Goal: Task Accomplishment & Management: Manage account settings

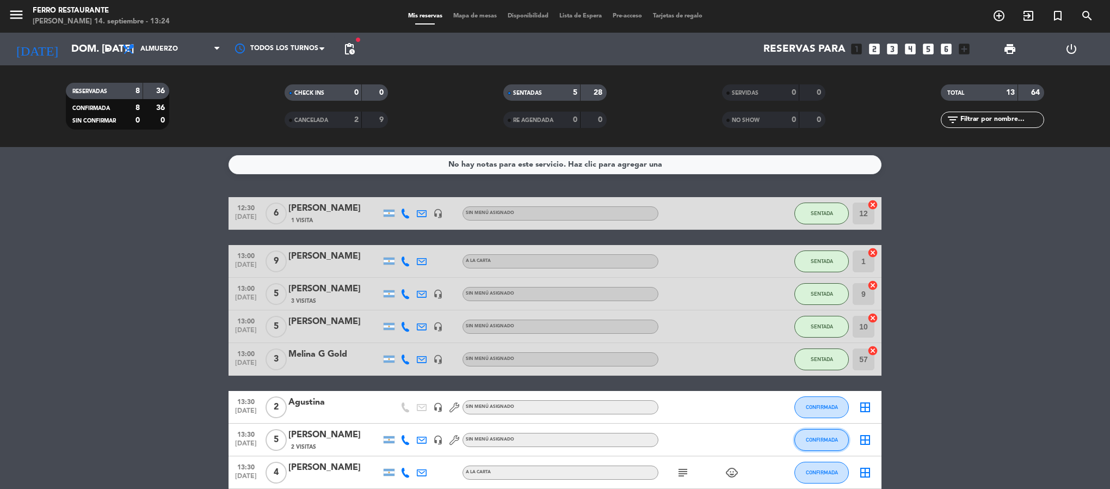
click at [811, 451] on button "CONFIRMADA" at bounding box center [822, 440] width 54 height 22
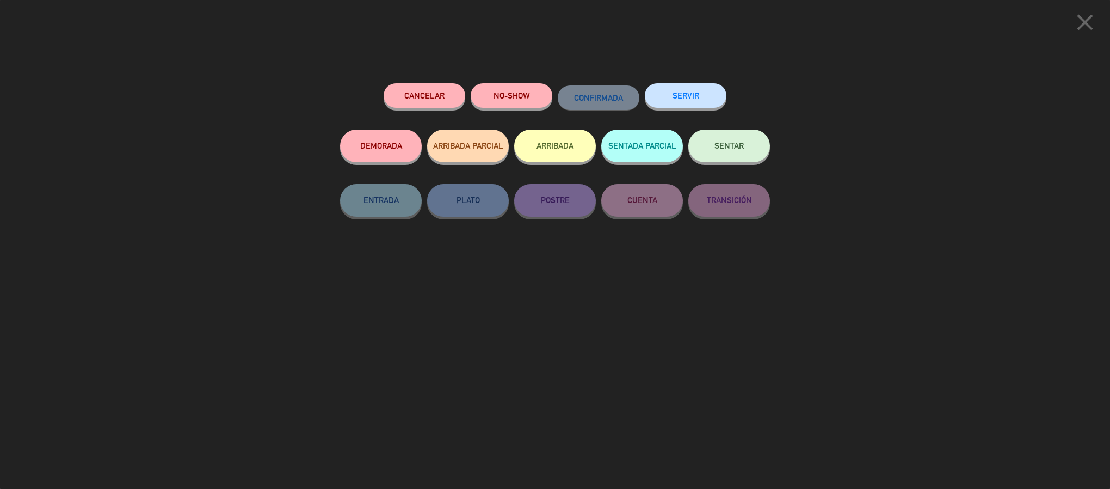
click at [735, 143] on span "SENTAR" at bounding box center [729, 145] width 29 height 9
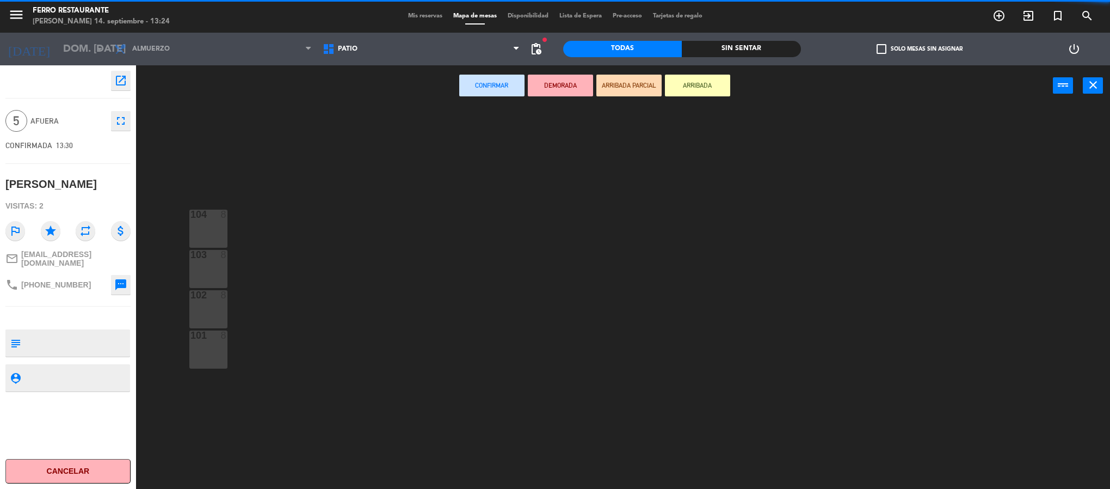
click at [474, 49] on span "Patio" at bounding box center [421, 49] width 208 height 24
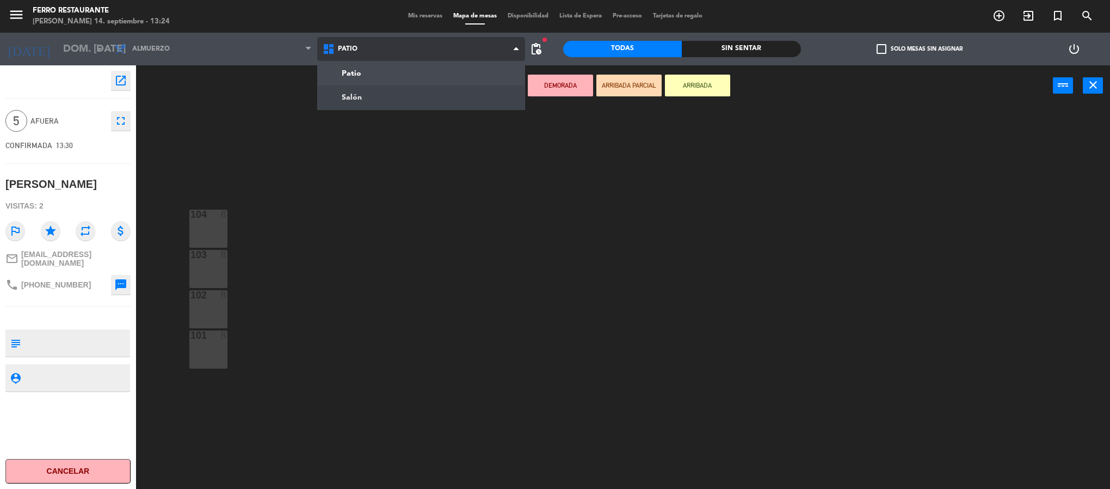
click at [448, 93] on ng-component "menu Ferro Restaurante [PERSON_NAME] 14. septiembre - 13:24 Mis reservas Mapa d…" at bounding box center [555, 246] width 1110 height 492
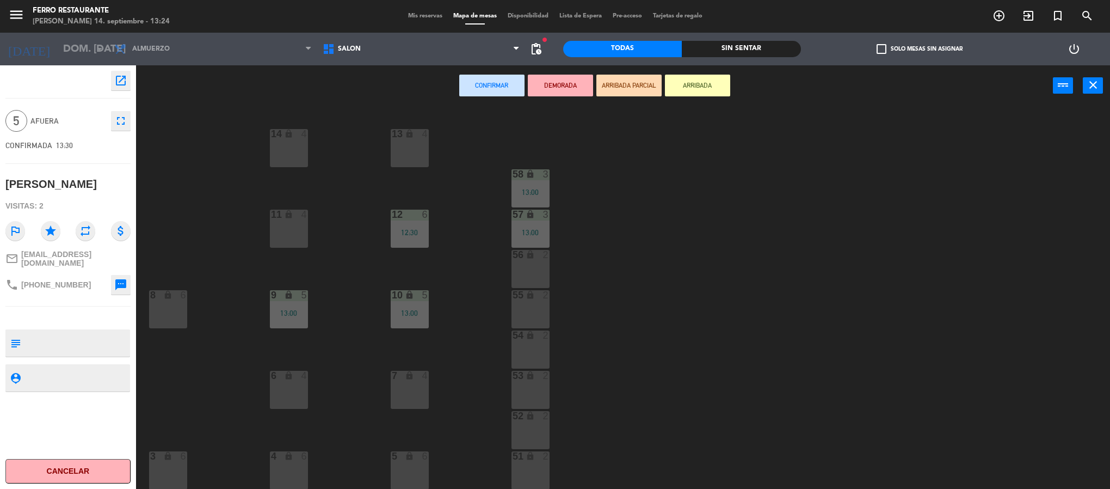
click at [420, 463] on div "5 lock 6" at bounding box center [410, 470] width 38 height 38
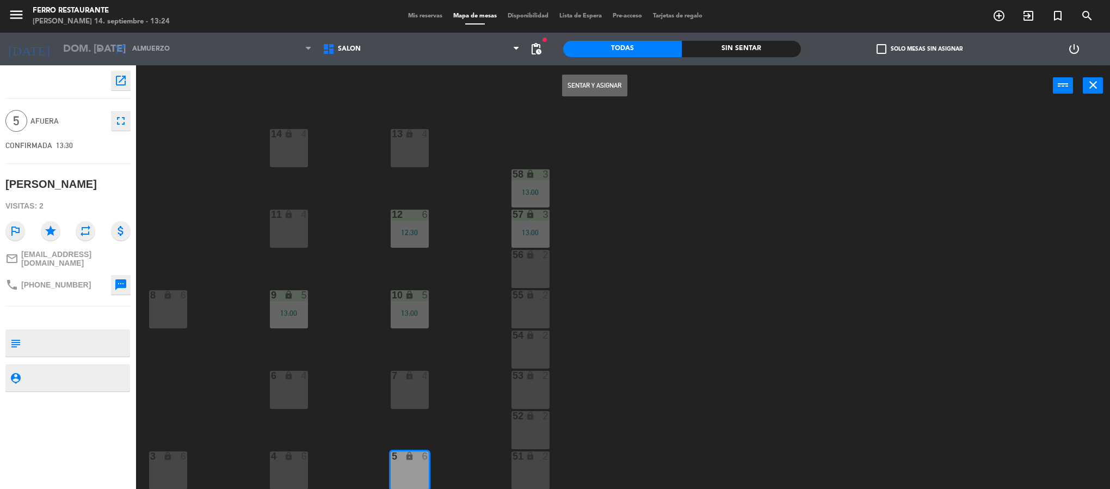
click at [606, 94] on button "Sentar y Asignar" at bounding box center [594, 86] width 65 height 22
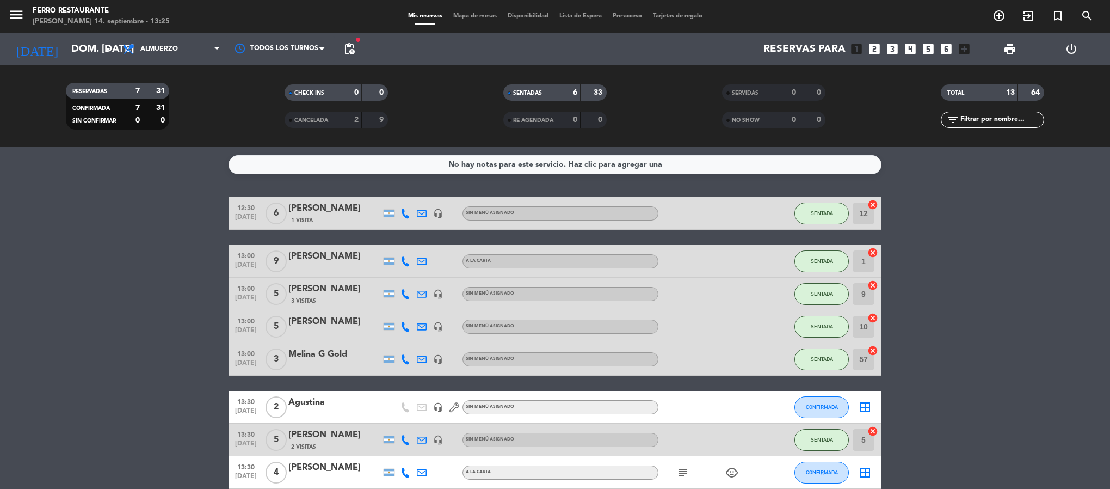
click at [1014, 278] on bookings-row "12:30 [DATE] 6 [PERSON_NAME] 1 Visita headset_mic Sin menú asignado SENTADA 12 …" at bounding box center [555, 439] width 1110 height 485
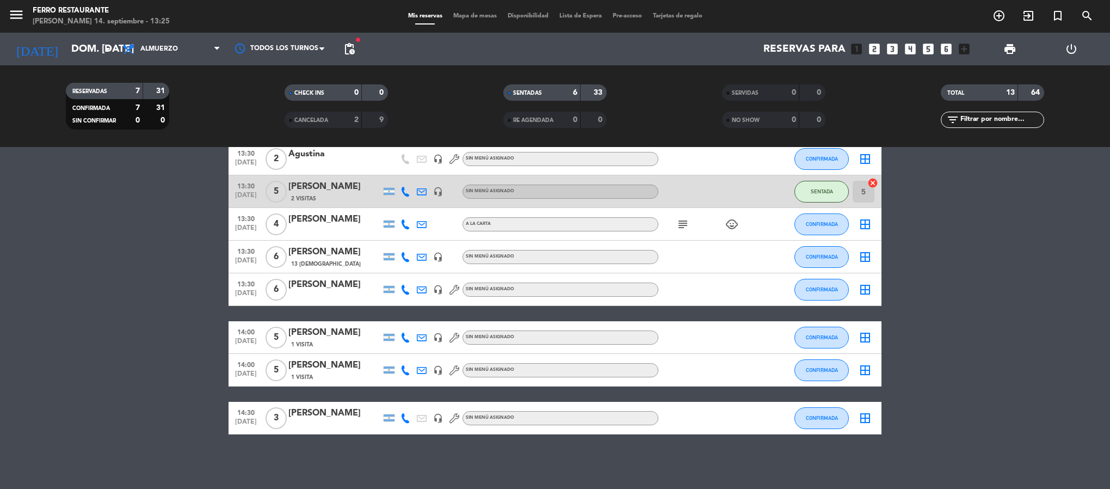
scroll to position [268, 0]
click at [820, 155] on button "CONFIRMADA" at bounding box center [822, 159] width 54 height 22
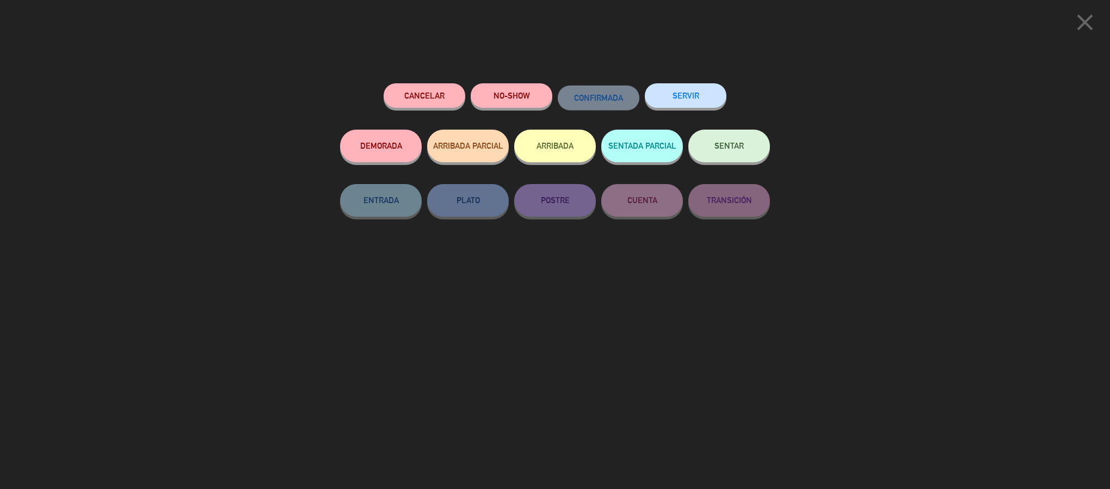
click at [733, 150] on span "SENTAR" at bounding box center [729, 145] width 29 height 9
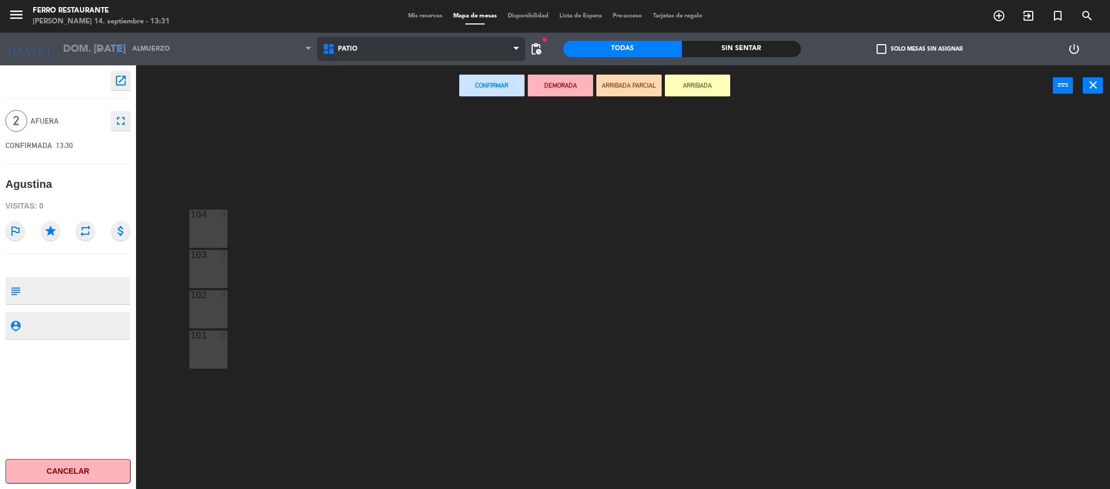
click at [440, 52] on span "Patio" at bounding box center [421, 49] width 208 height 24
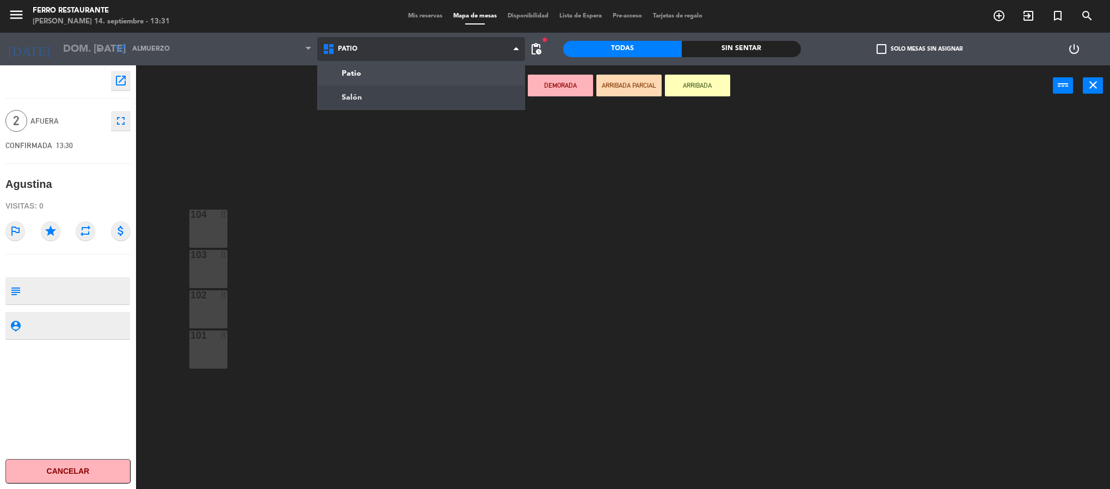
click at [416, 91] on ng-component "menu Ferro Restaurante [PERSON_NAME] 14. septiembre - 13:31 Mis reservas Mapa d…" at bounding box center [555, 246] width 1110 height 492
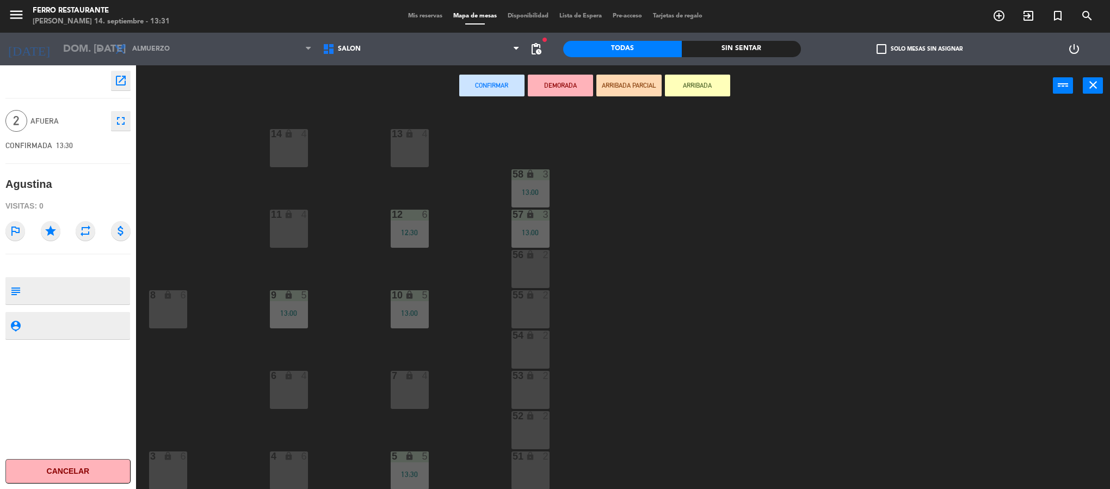
click at [519, 467] on div "51 lock 2" at bounding box center [531, 470] width 38 height 38
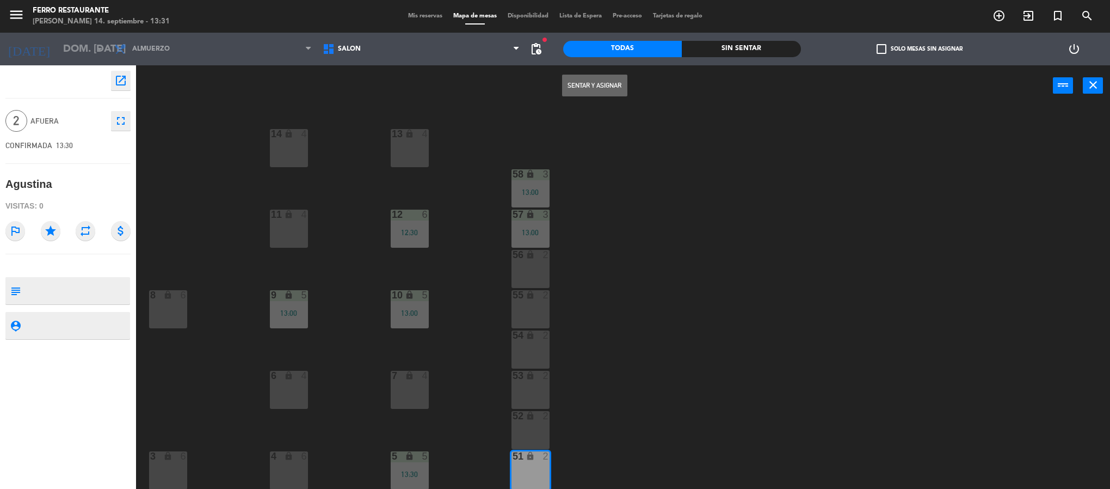
click at [599, 85] on button "Sentar y Asignar" at bounding box center [594, 86] width 65 height 22
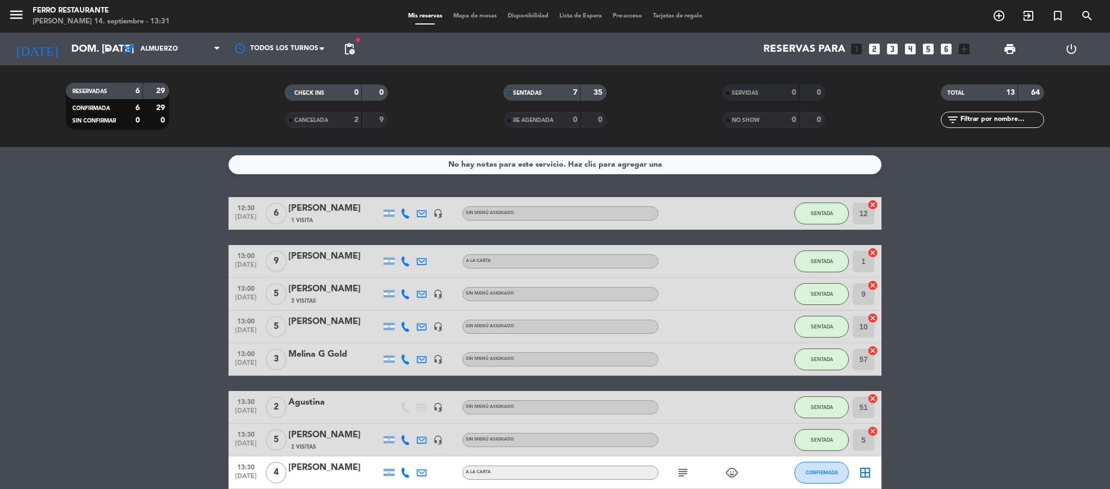
click at [1019, 405] on bookings-row "12:30 [DATE] 6 [PERSON_NAME] 1 Visita headset_mic Sin menú asignado SENTADA 12 …" at bounding box center [555, 439] width 1110 height 485
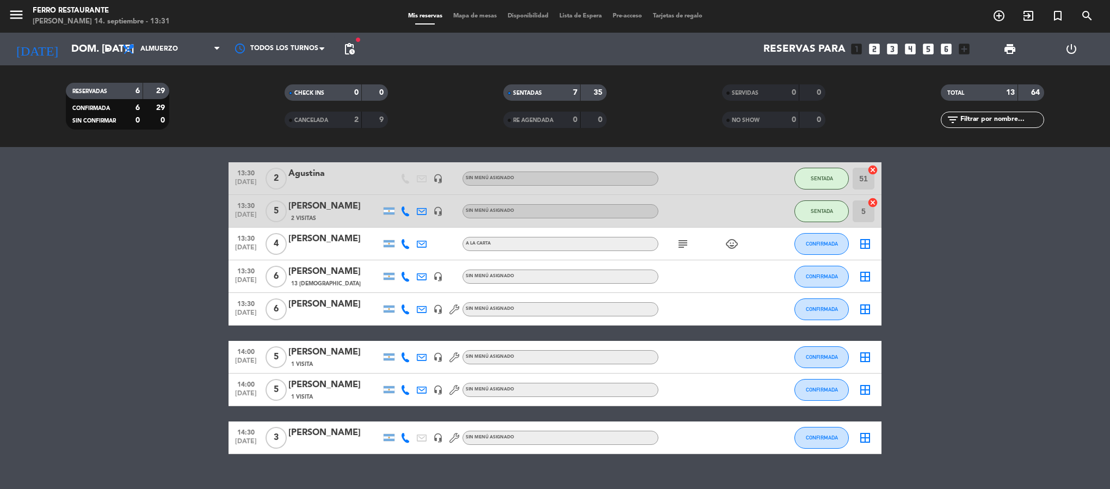
scroll to position [261, 0]
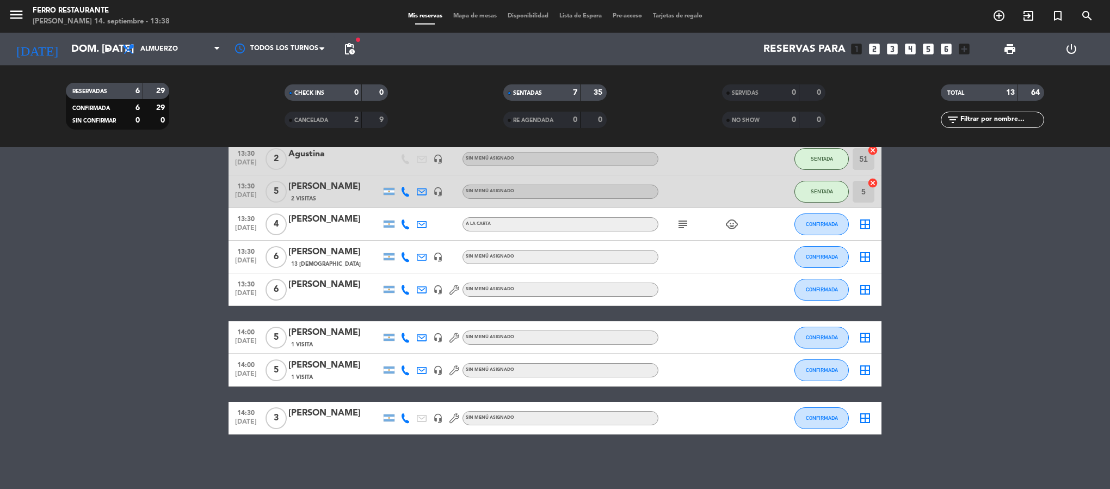
click at [407, 286] on icon at bounding box center [406, 290] width 10 height 10
click at [385, 267] on span "Copiar" at bounding box center [388, 269] width 23 height 11
click at [0, 299] on bookings-row "12:30 [DATE] 6 [PERSON_NAME] 1 Visita headset_mic Sin menú asignado SENTADA 12 …" at bounding box center [555, 191] width 1110 height 485
click at [810, 340] on span "CONFIRMADA" at bounding box center [822, 337] width 32 height 6
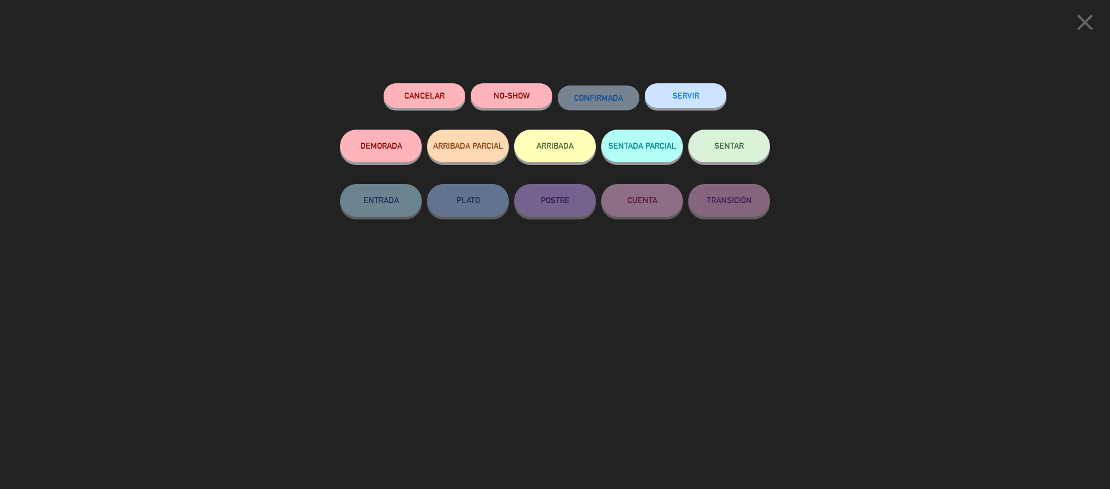
click at [728, 143] on span "SENTAR" at bounding box center [729, 145] width 29 height 9
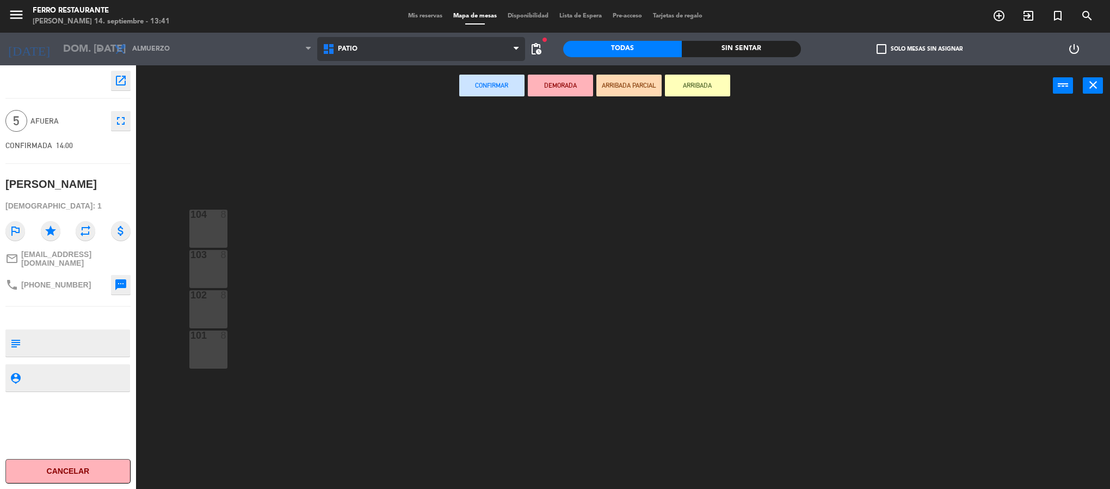
click at [369, 50] on span "Patio" at bounding box center [421, 49] width 208 height 24
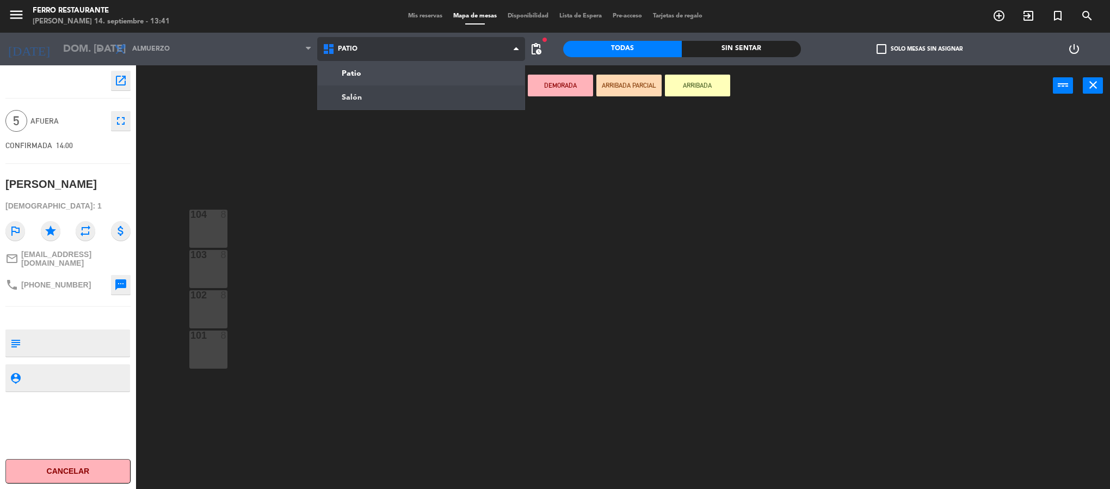
click at [350, 99] on ng-component "menu Ferro Restaurante [PERSON_NAME] 14. septiembre - 13:41 Mis reservas Mapa d…" at bounding box center [555, 246] width 1110 height 492
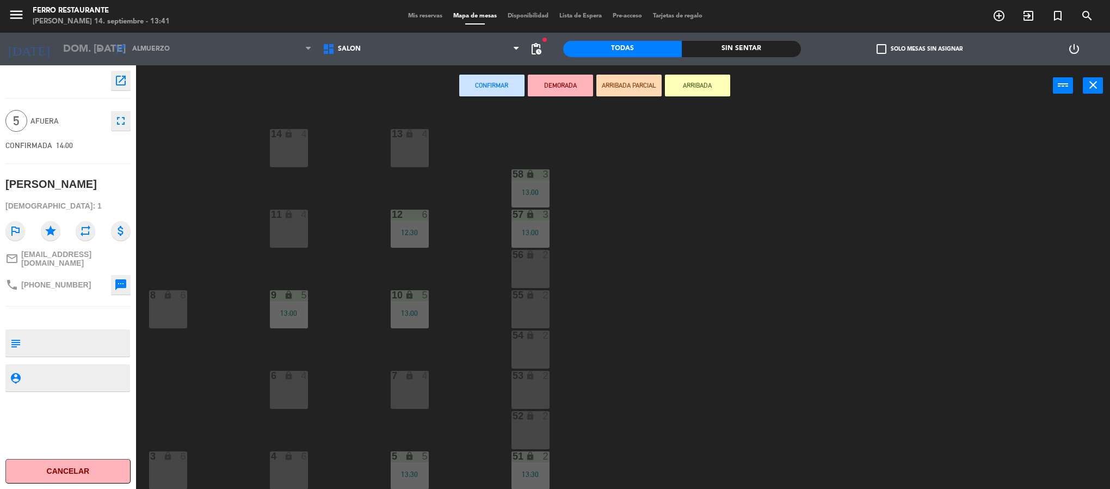
click at [178, 307] on div "8 lock 6" at bounding box center [168, 309] width 38 height 38
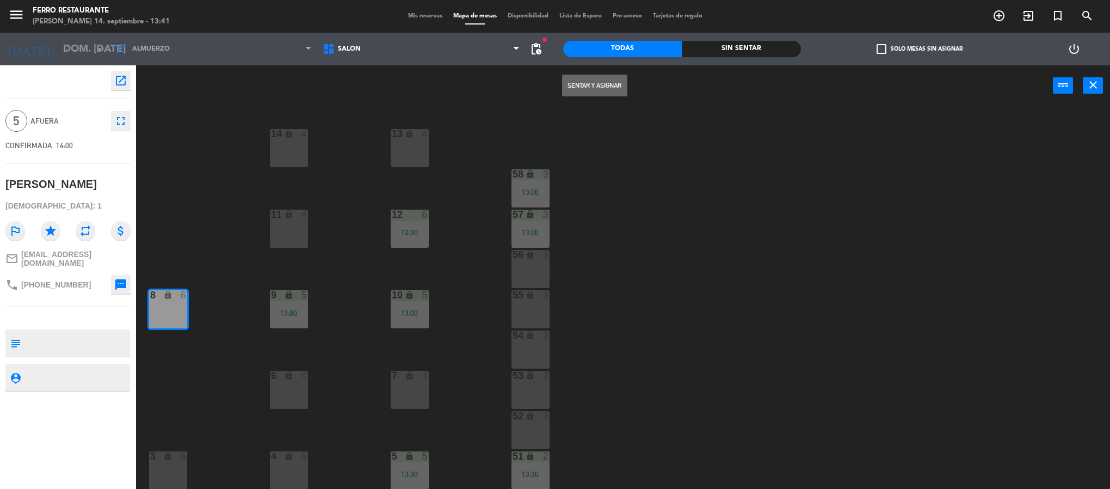
click at [595, 90] on button "Sentar y Asignar" at bounding box center [594, 86] width 65 height 22
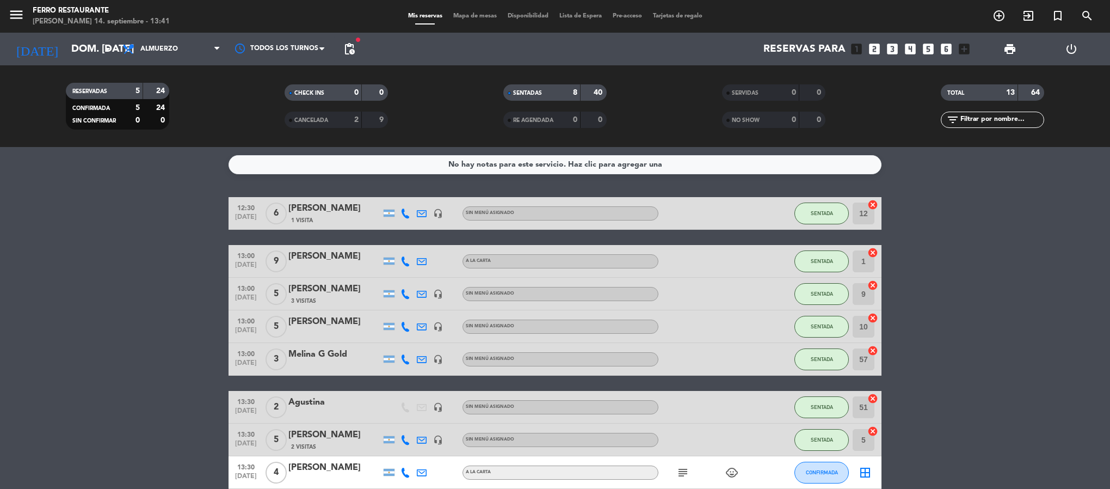
click at [90, 353] on bookings-row "12:30 [DATE] 6 [PERSON_NAME] 1 Visita headset_mic Sin menú asignado SENTADA 12 …" at bounding box center [555, 439] width 1110 height 485
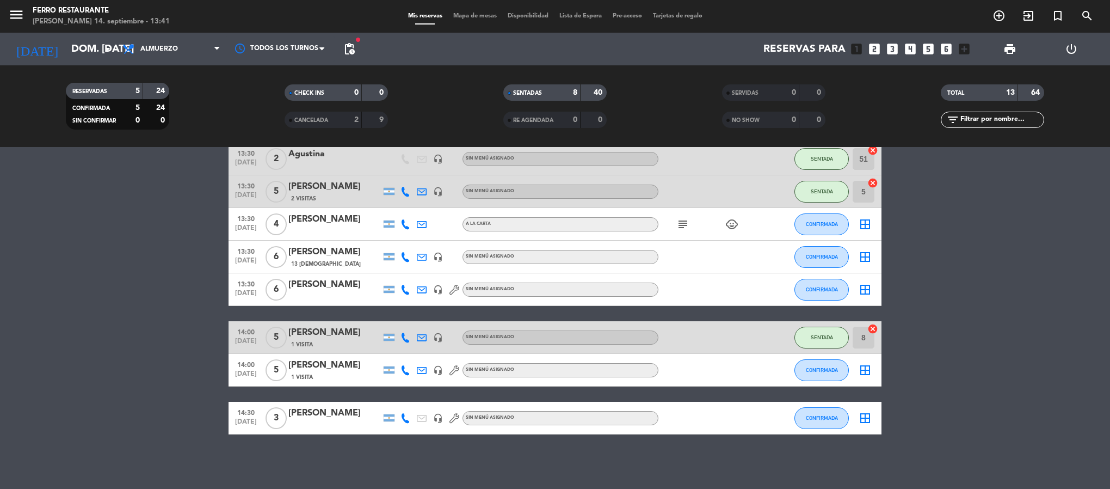
scroll to position [268, 0]
click at [815, 279] on button "CONFIRMADA" at bounding box center [822, 290] width 54 height 22
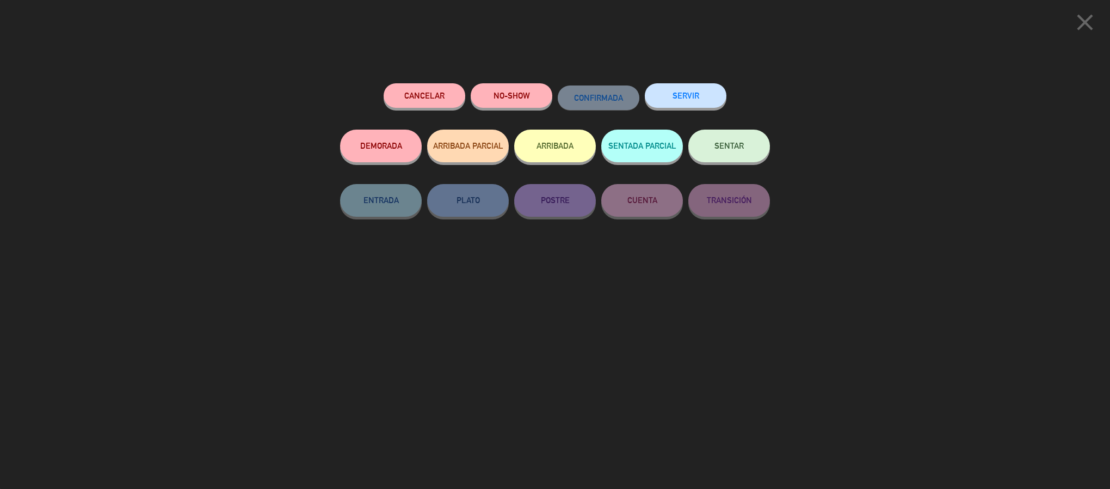
click at [729, 157] on button "SENTAR" at bounding box center [729, 146] width 82 height 33
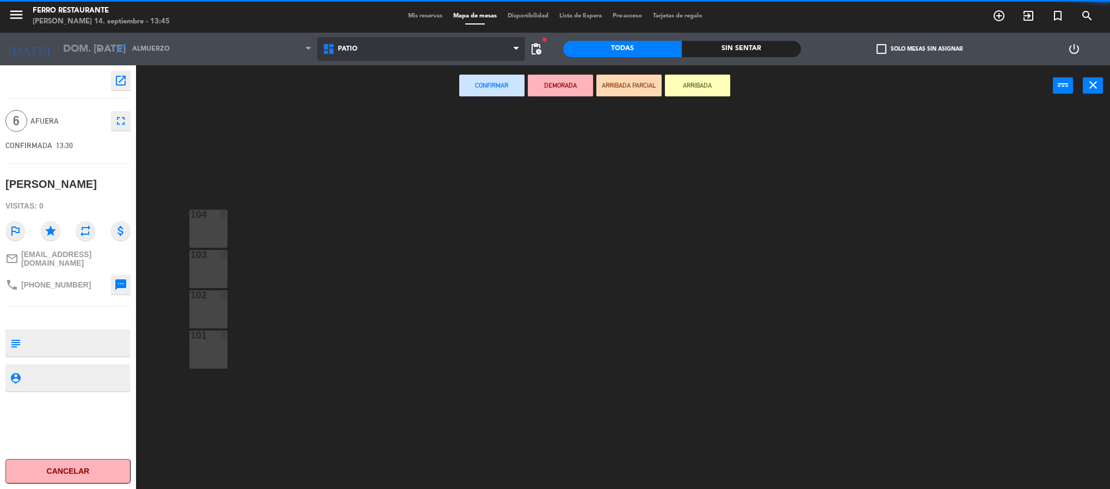
click at [404, 57] on span "Patio" at bounding box center [421, 49] width 208 height 24
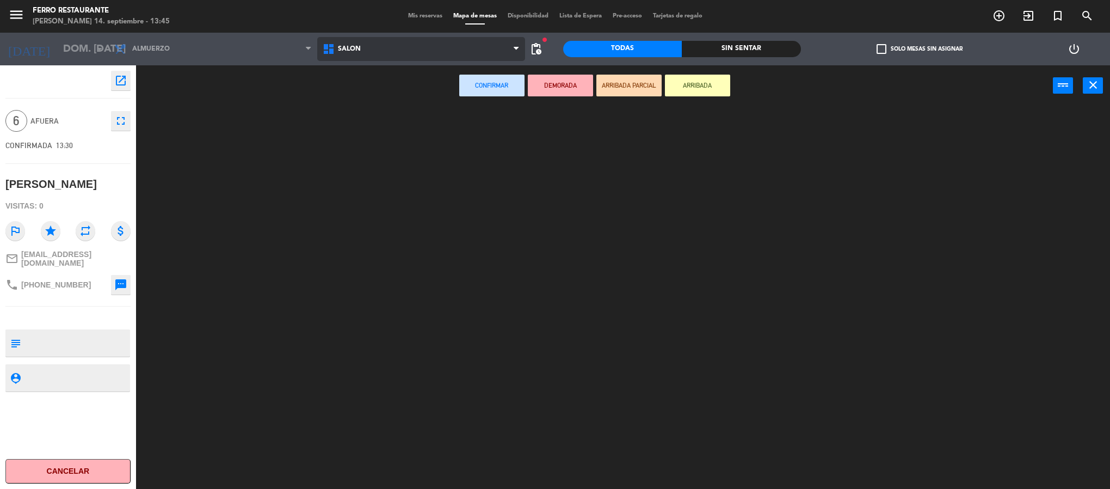
click at [394, 91] on ng-component "menu Ferro Restaurante [PERSON_NAME] 14. septiembre - 13:45 Mis reservas Mapa d…" at bounding box center [555, 246] width 1110 height 492
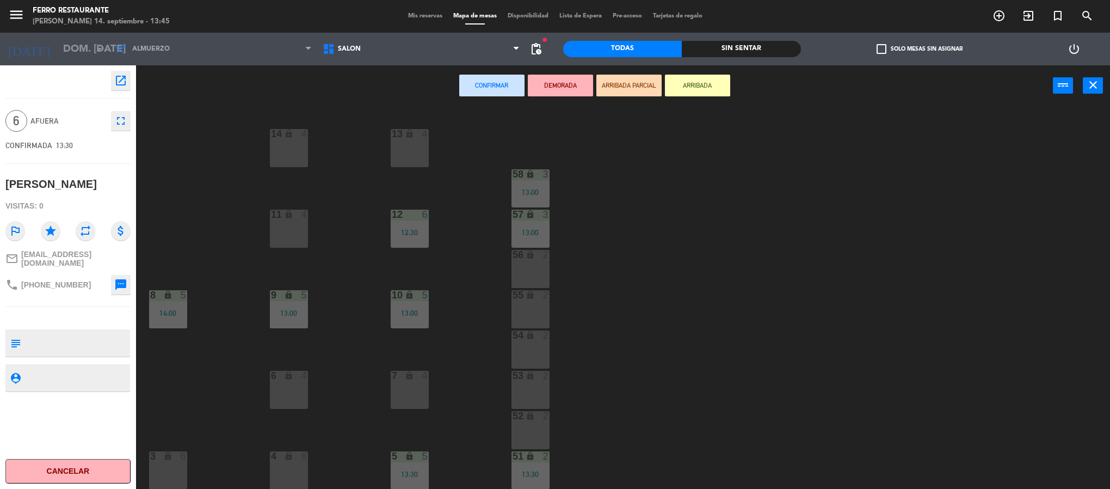
click at [281, 397] on div "6 lock 4" at bounding box center [289, 390] width 38 height 38
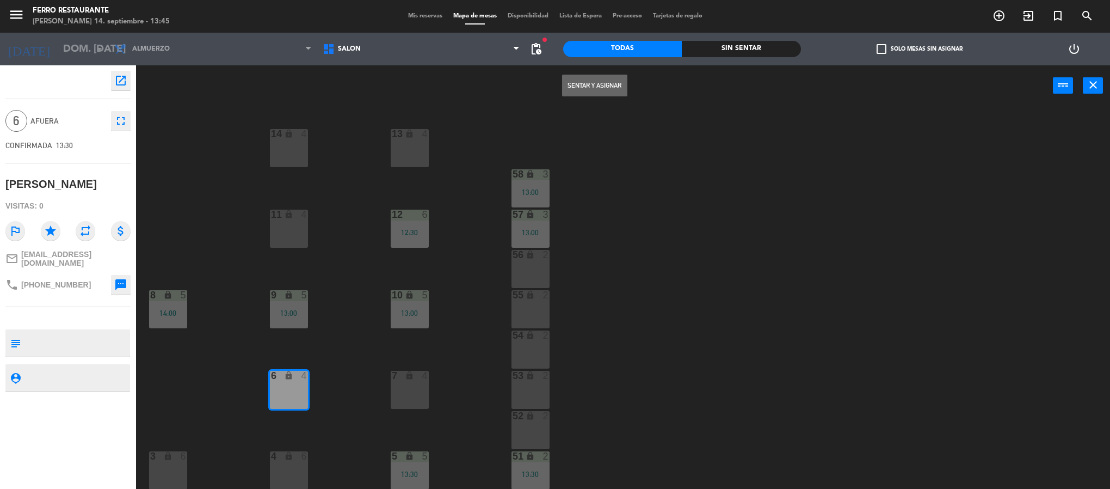
click at [582, 77] on button "Sentar y Asignar" at bounding box center [594, 86] width 65 height 22
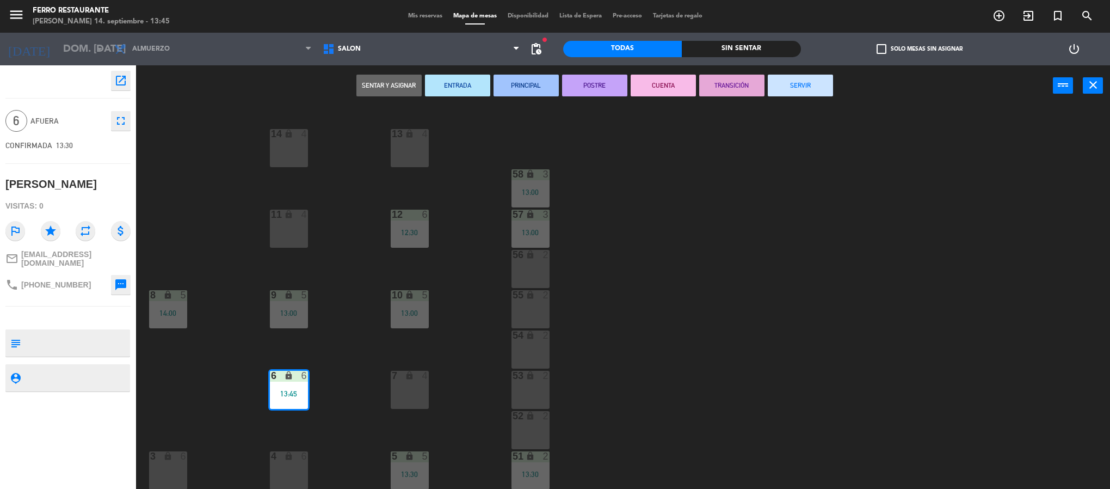
click at [582, 77] on button "POSTRE" at bounding box center [594, 86] width 65 height 22
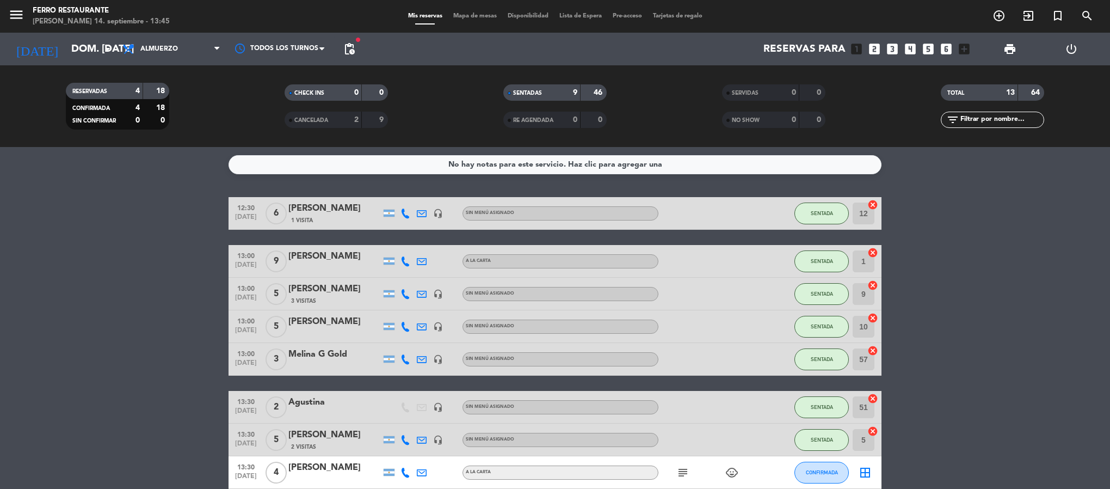
click at [1041, 351] on bookings-row "12:30 [DATE] 6 [PERSON_NAME] 1 Visita headset_mic Sin menú asignado SENTADA 12 …" at bounding box center [555, 439] width 1110 height 485
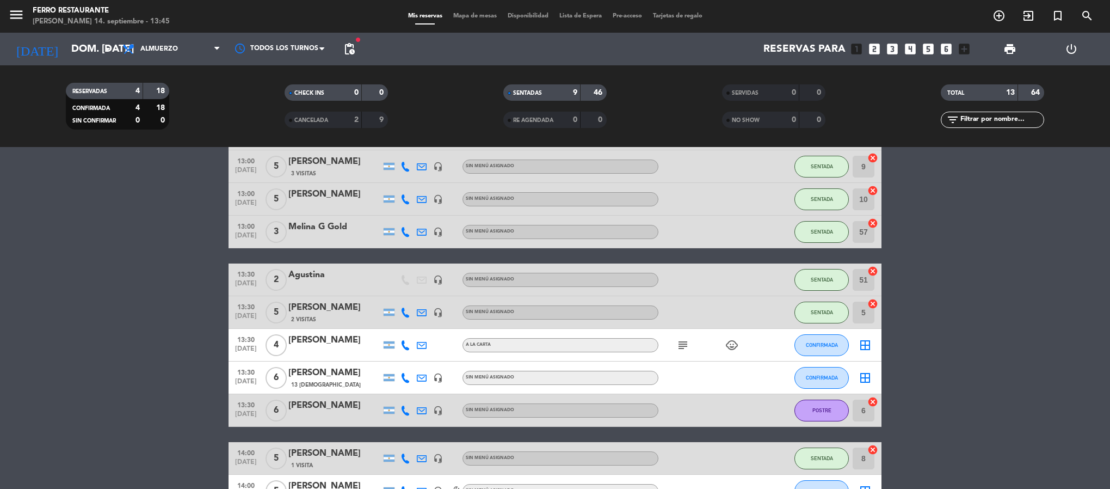
scroll to position [131, 0]
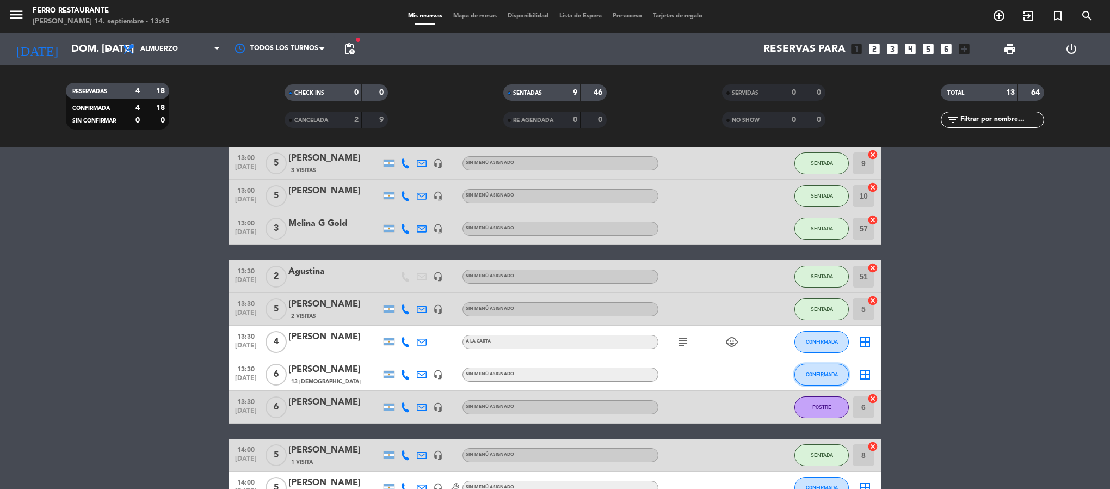
click at [807, 377] on span "CONFIRMADA" at bounding box center [822, 374] width 32 height 6
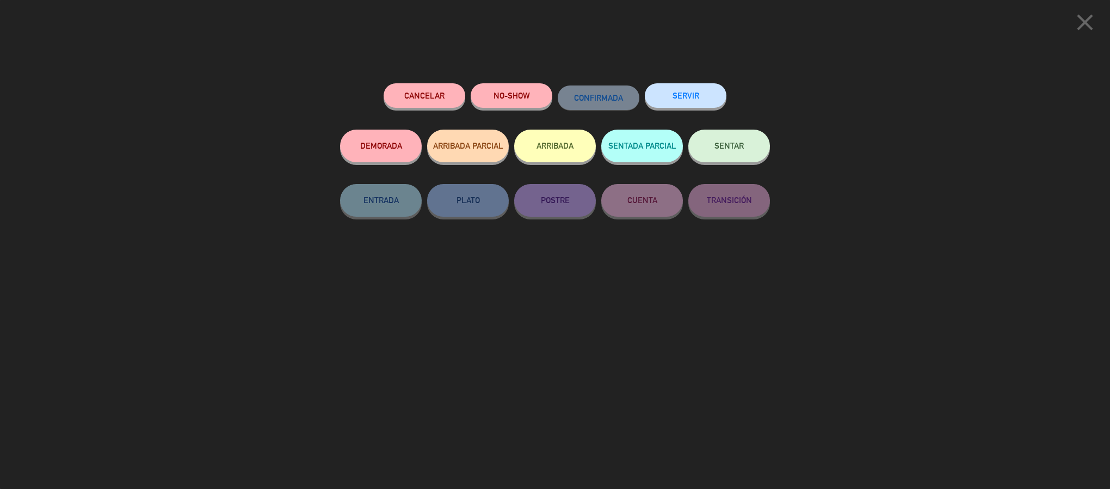
click at [729, 150] on span "SENTAR" at bounding box center [729, 145] width 29 height 9
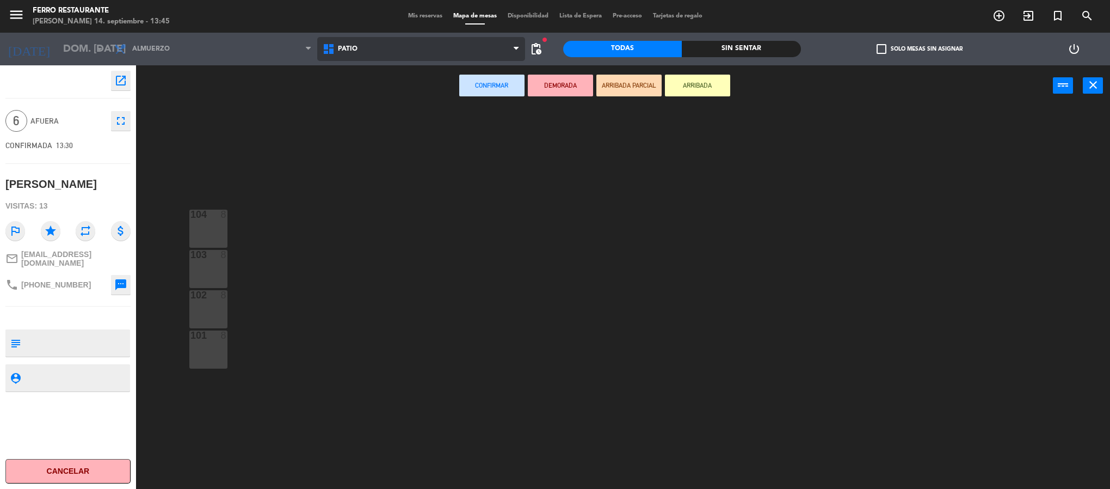
click at [414, 56] on span "Patio" at bounding box center [421, 49] width 208 height 24
click at [382, 89] on ng-component "menu Ferro Restaurante [PERSON_NAME] 14. septiembre - 13:45 Mis reservas Mapa d…" at bounding box center [555, 246] width 1110 height 492
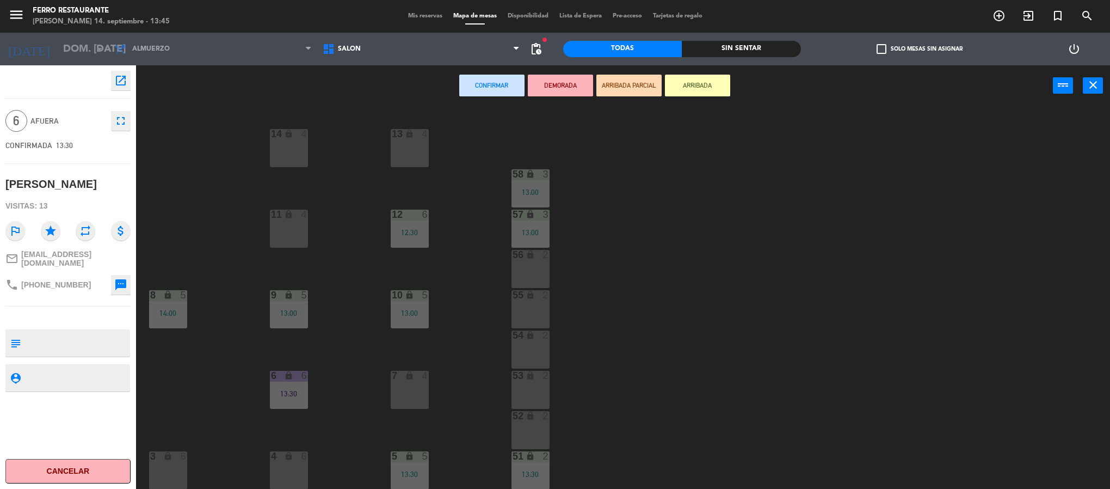
click at [291, 461] on div "lock" at bounding box center [289, 456] width 18 height 10
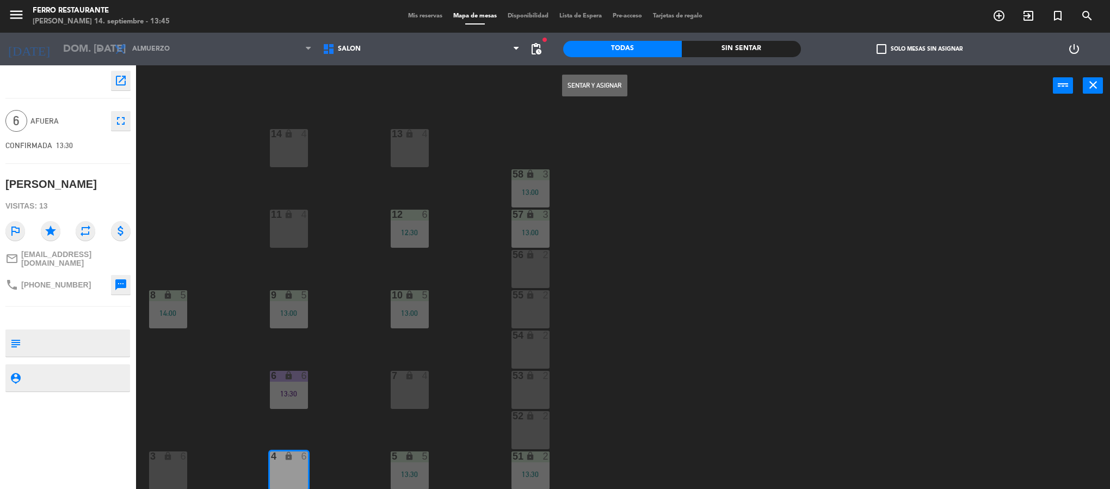
click at [572, 82] on button "Sentar y Asignar" at bounding box center [594, 86] width 65 height 22
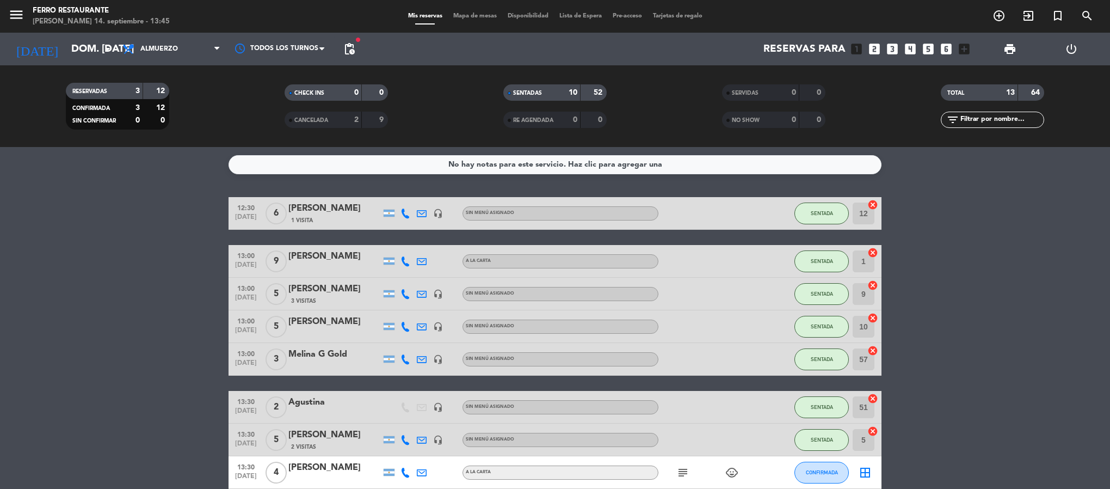
click at [62, 304] on bookings-row "12:30 [DATE] 6 [PERSON_NAME] 1 Visita headset_mic Sin menú asignado SENTADA 12 …" at bounding box center [555, 439] width 1110 height 485
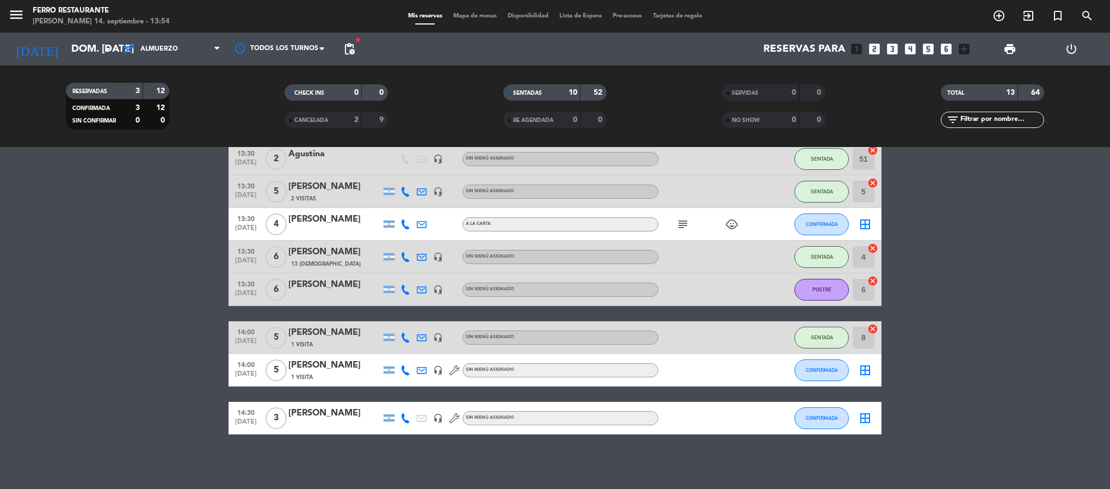
scroll to position [268, 0]
click at [802, 365] on button "CONFIRMADA" at bounding box center [822, 370] width 54 height 22
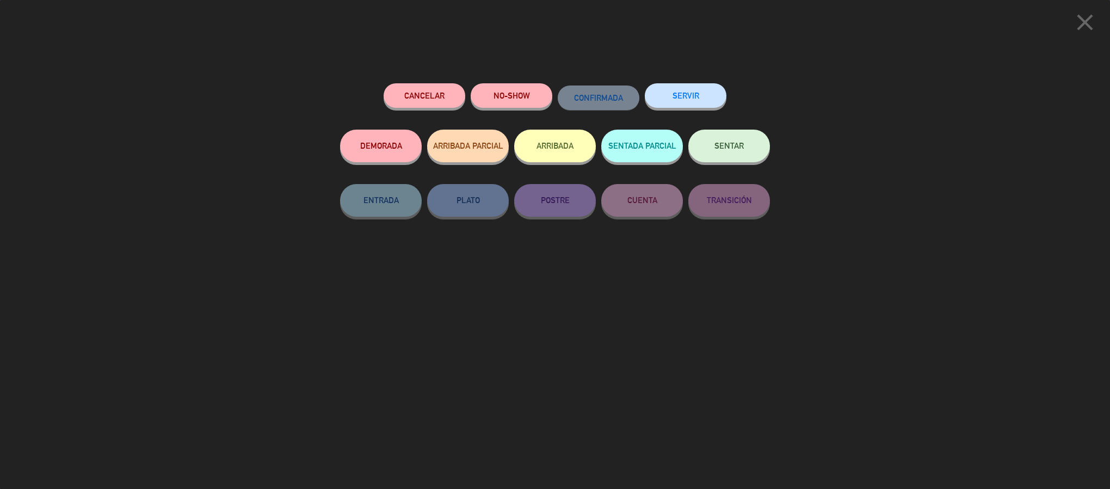
click at [712, 137] on button "SENTAR" at bounding box center [729, 146] width 82 height 33
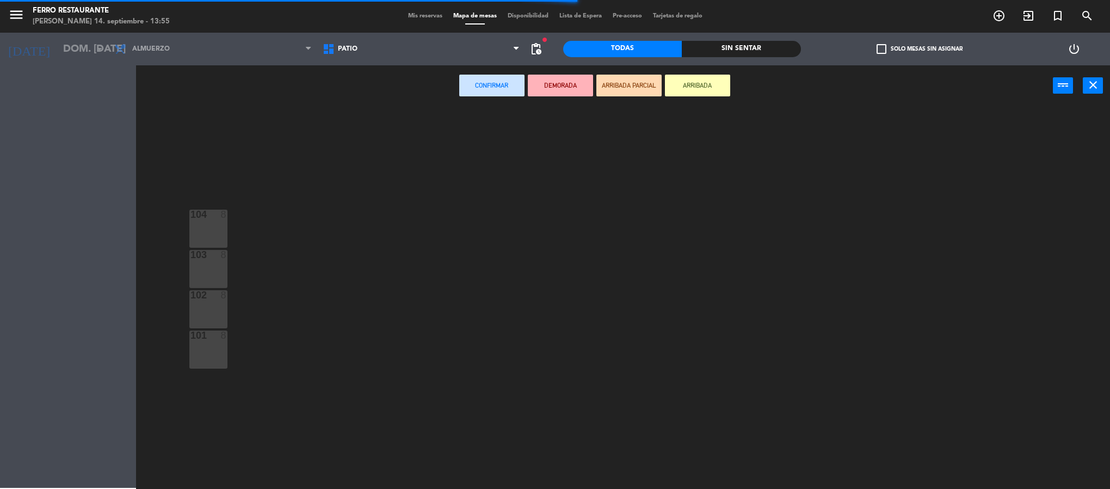
click at [408, 54] on span "Patio" at bounding box center [421, 49] width 208 height 24
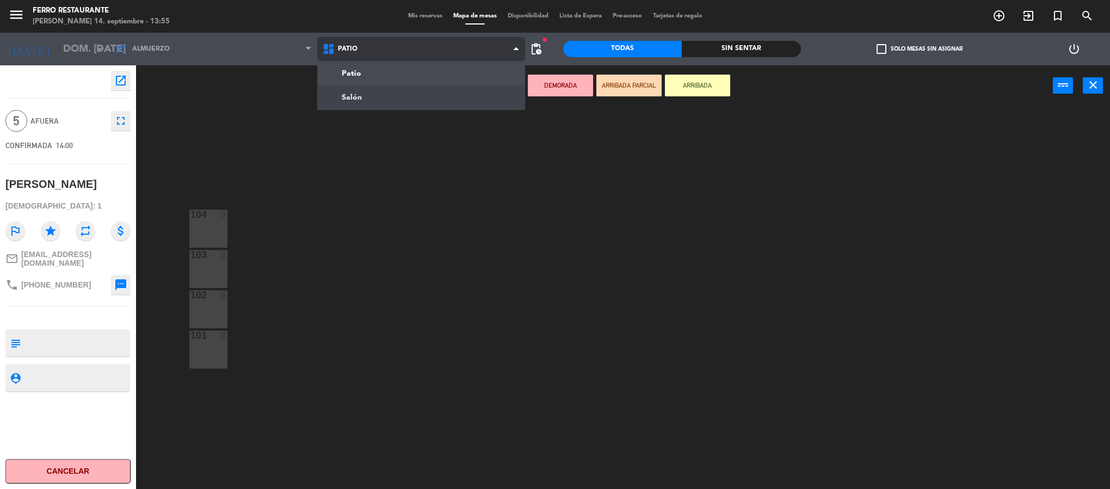
click at [402, 104] on ng-component "menu Ferro Restaurante [PERSON_NAME] 14. septiembre - 13:55 Mis reservas Mapa d…" at bounding box center [555, 246] width 1110 height 492
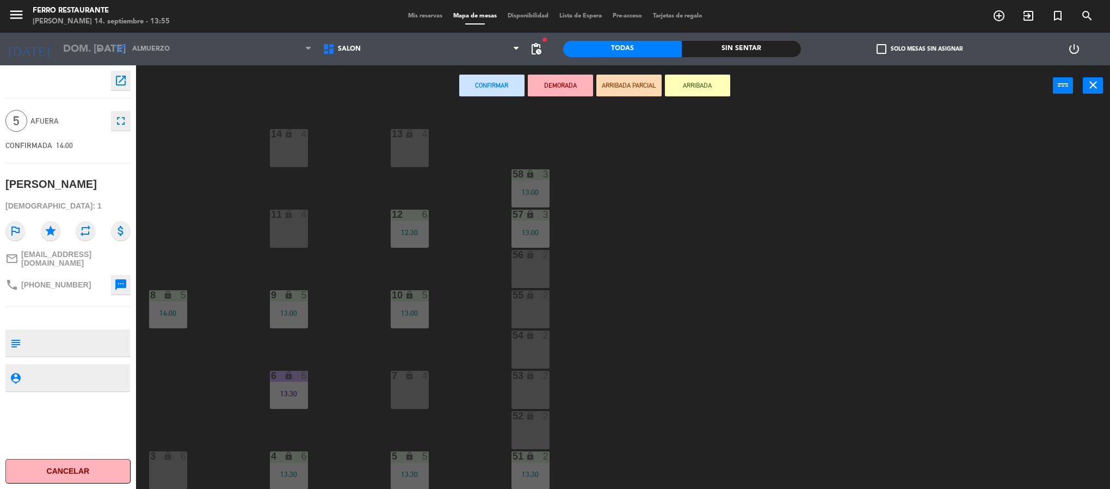
click at [176, 474] on div "3 lock 6" at bounding box center [168, 470] width 38 height 38
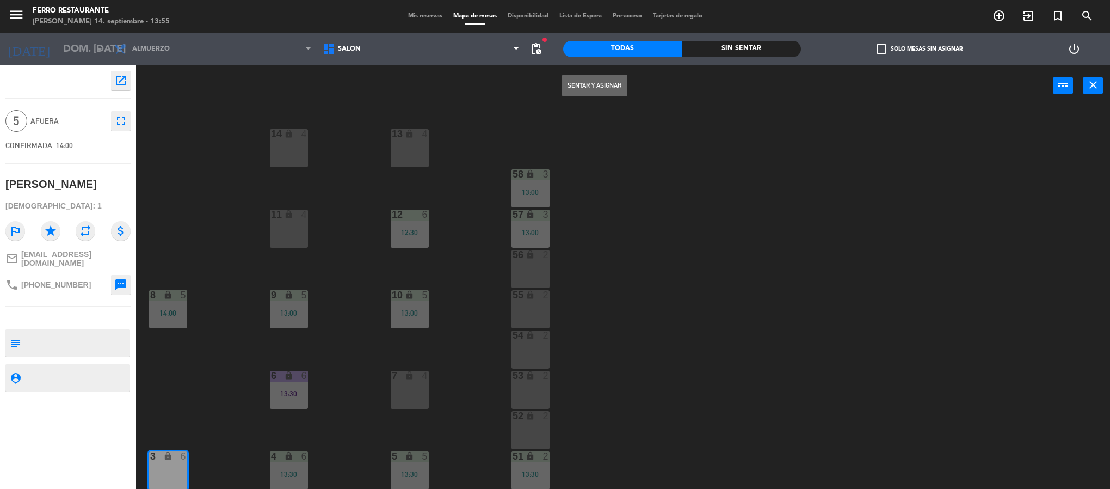
click at [620, 92] on button "Sentar y Asignar" at bounding box center [594, 86] width 65 height 22
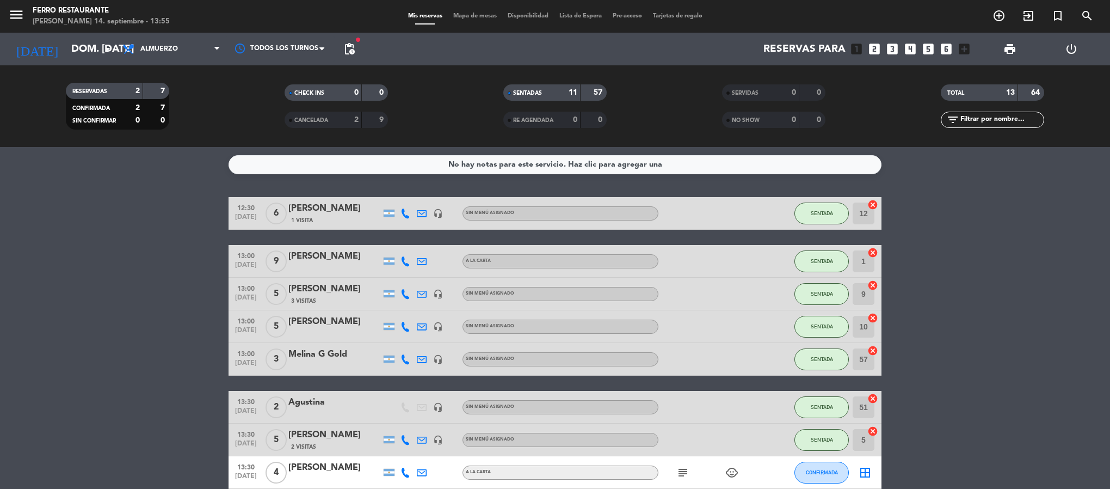
click at [901, 353] on bookings-row "12:30 [DATE] 6 [PERSON_NAME] 1 Visita headset_mic Sin menú asignado SENTADA 12 …" at bounding box center [555, 439] width 1110 height 485
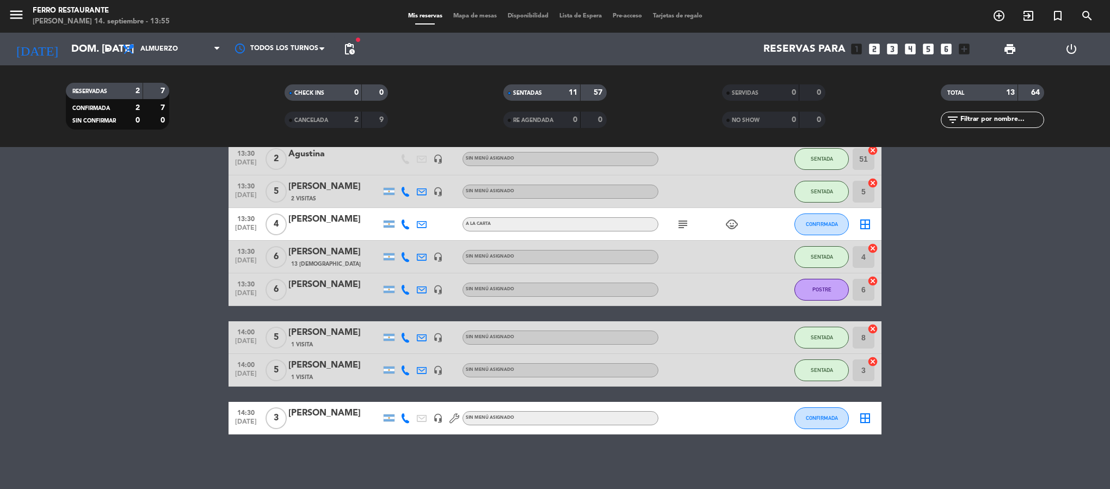
scroll to position [261, 0]
click at [404, 224] on icon at bounding box center [406, 224] width 10 height 10
click at [400, 199] on span "Copiar" at bounding box center [388, 204] width 23 height 11
click at [823, 421] on span "CONFIRMADA" at bounding box center [822, 418] width 32 height 6
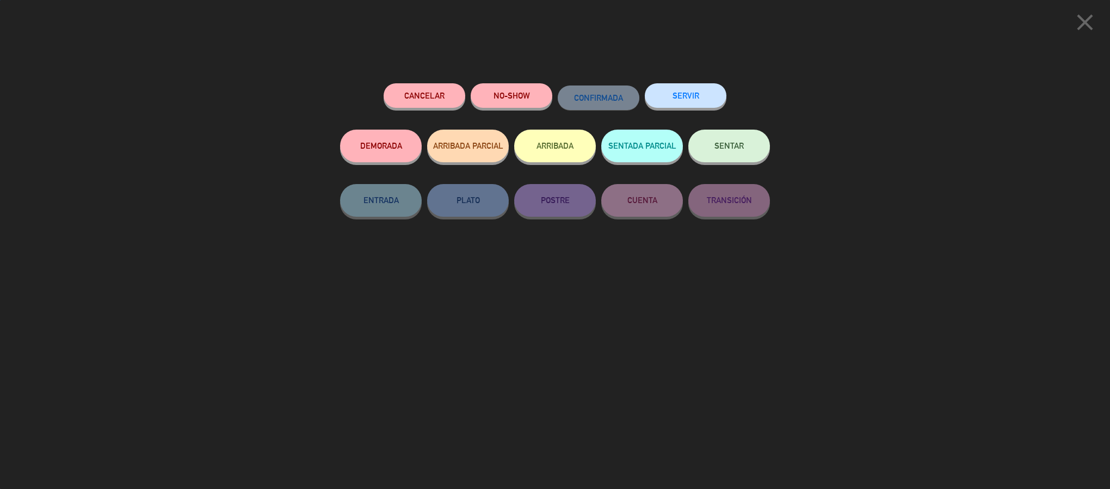
click at [699, 168] on div "SENTAR" at bounding box center [729, 157] width 82 height 54
click at [710, 152] on button "SENTAR" at bounding box center [729, 146] width 82 height 33
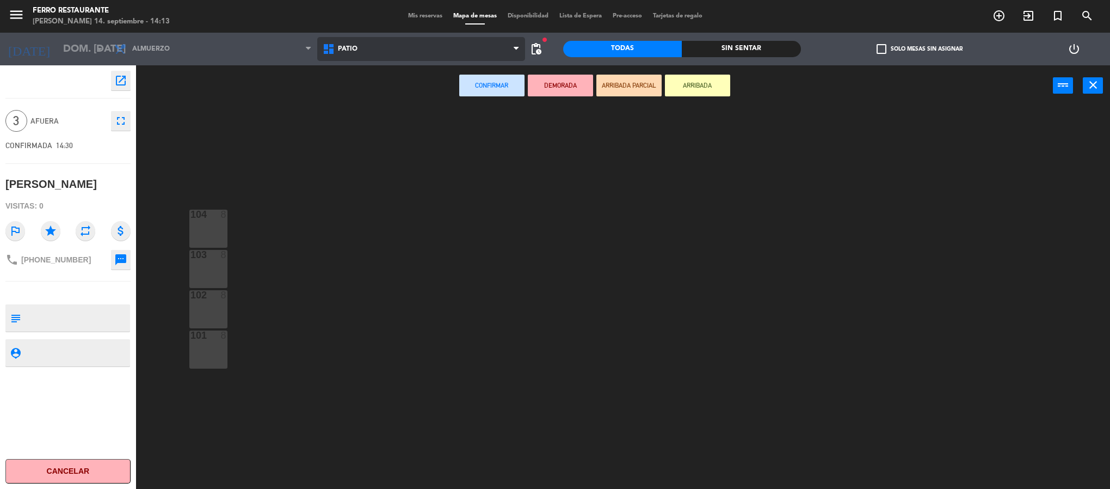
click at [472, 43] on span "Patio" at bounding box center [421, 49] width 208 height 24
click at [415, 98] on ng-component "menu Ferro Restaurante [PERSON_NAME] 14. septiembre - 14:13 Mis reservas Mapa d…" at bounding box center [555, 246] width 1110 height 492
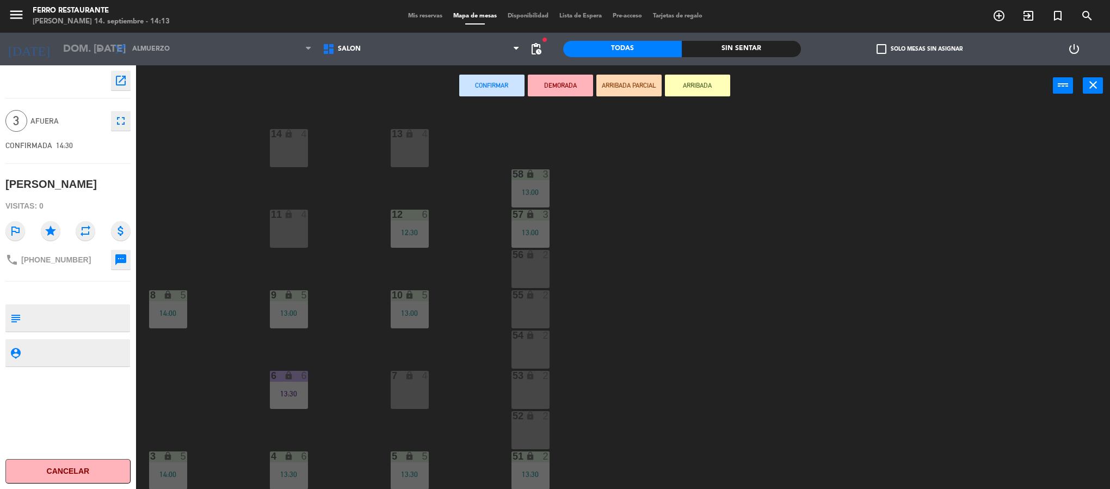
click at [478, 13] on span "Mapa de mesas" at bounding box center [475, 16] width 54 height 6
click at [474, 13] on span "Mapa de mesas" at bounding box center [475, 16] width 54 height 6
click at [465, 18] on span "Mapa de mesas" at bounding box center [475, 16] width 54 height 6
click at [416, 18] on span "Mis reservas" at bounding box center [425, 16] width 45 height 6
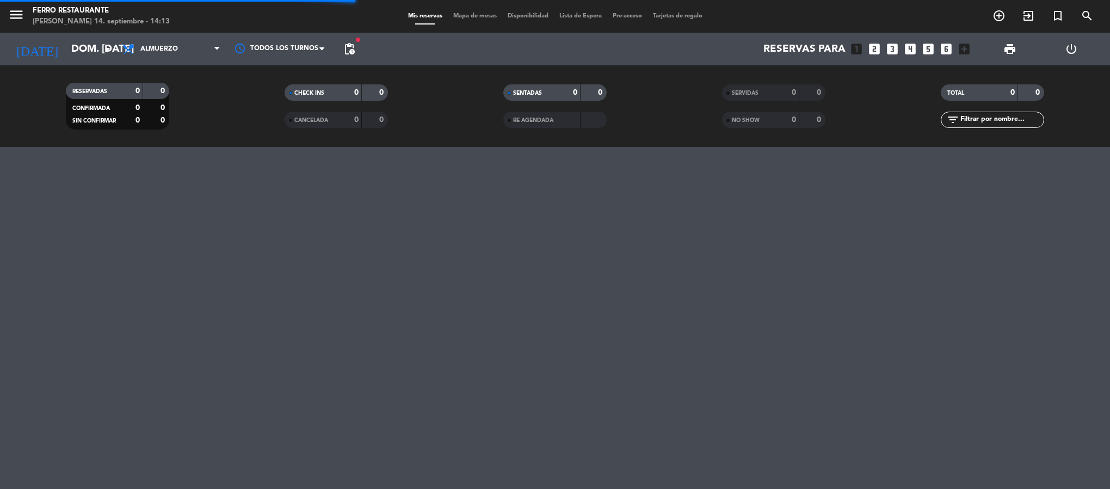
click at [468, 22] on div "menu Ferro Restaurante [PERSON_NAME] 14. septiembre - 14:13 Mis reservas Mapa d…" at bounding box center [555, 16] width 1110 height 33
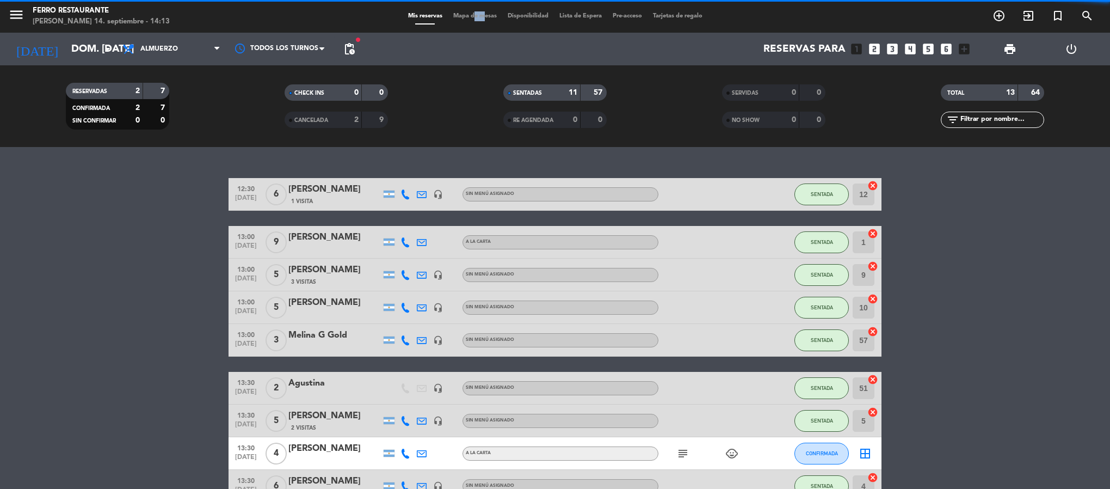
click at [468, 22] on div "menu Ferro Restaurante [PERSON_NAME] 14. septiembre - 14:13 Mis reservas Mapa d…" at bounding box center [555, 16] width 1110 height 33
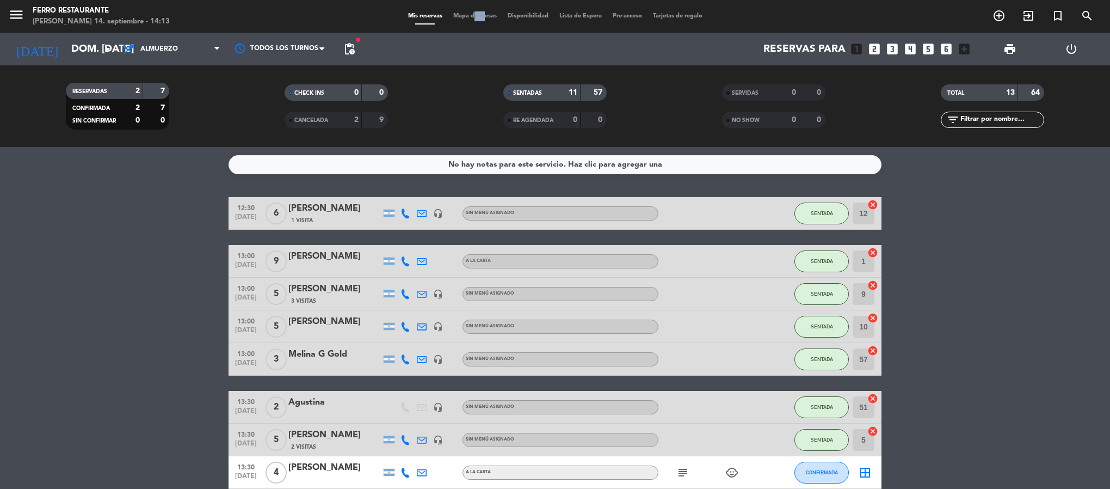
click at [468, 15] on span "Mapa de mesas" at bounding box center [475, 16] width 54 height 6
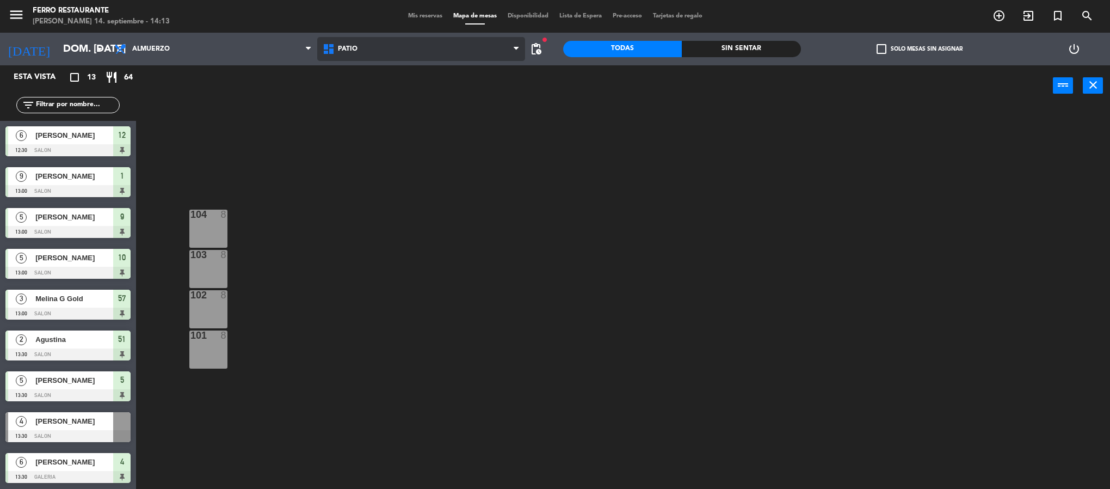
drag, startPoint x: 359, startPoint y: 51, endPoint x: 367, endPoint y: 44, distance: 10.5
click at [367, 44] on span "Patio" at bounding box center [421, 49] width 208 height 24
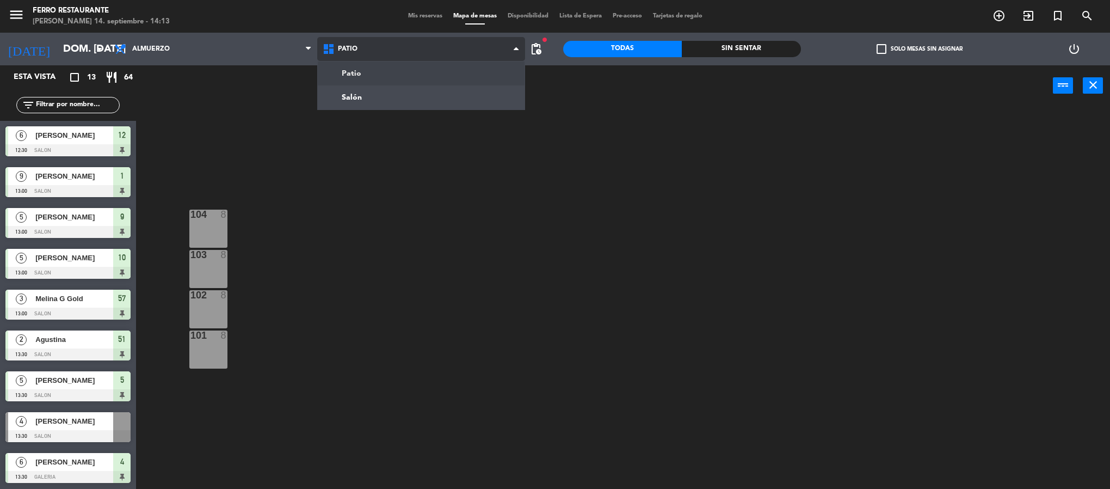
click at [367, 44] on span "Patio" at bounding box center [421, 49] width 208 height 24
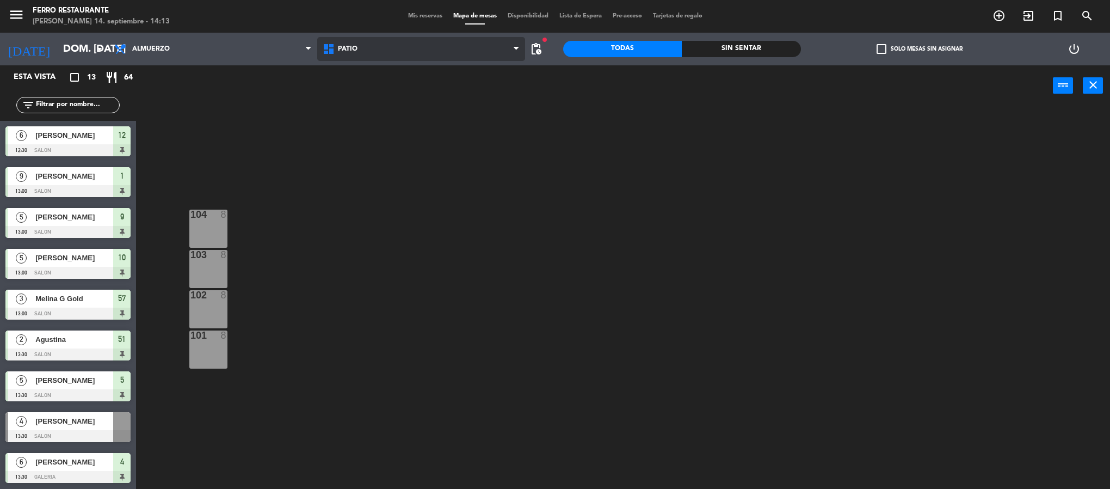
click at [367, 44] on span "Patio" at bounding box center [421, 49] width 208 height 24
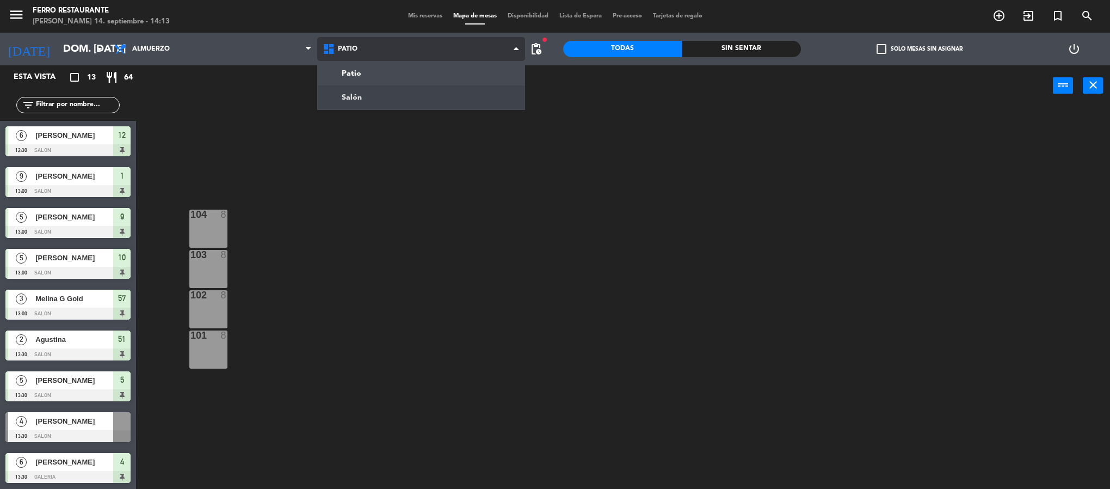
click at [360, 94] on ng-component "menu Ferro Restaurante [PERSON_NAME] 14. septiembre - 14:13 Mis reservas Mapa d…" at bounding box center [555, 246] width 1110 height 492
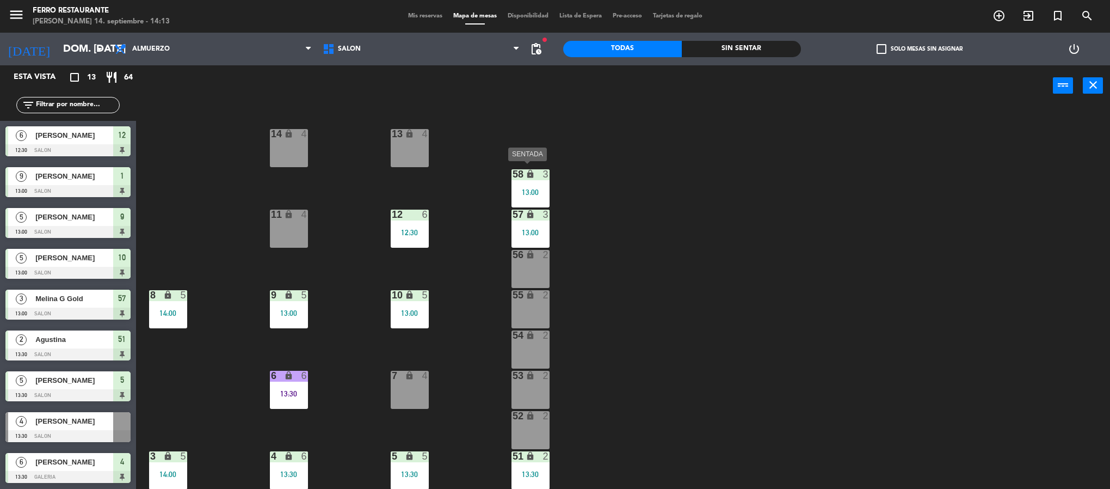
click at [547, 173] on div "3" at bounding box center [546, 174] width 7 height 10
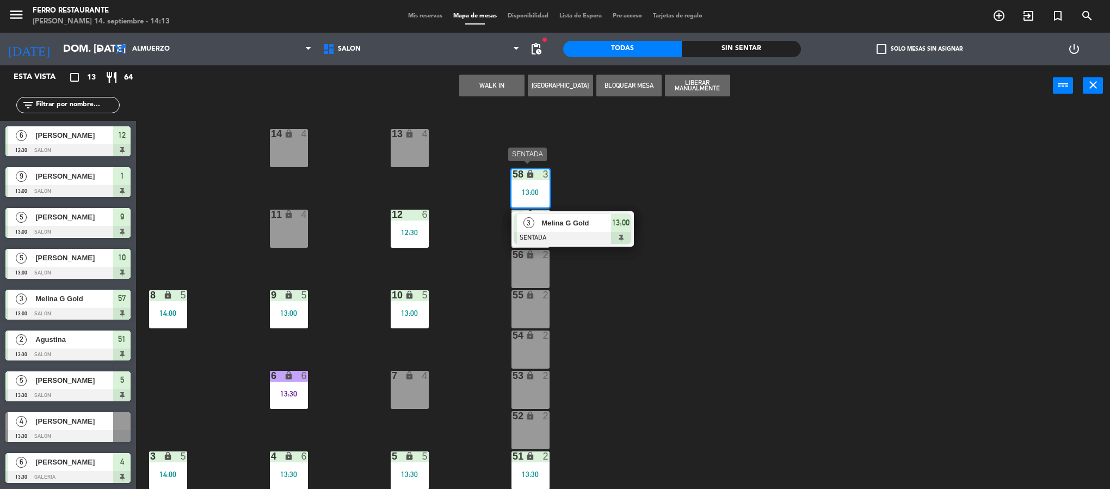
click at [619, 225] on span "13:00" at bounding box center [620, 222] width 17 height 13
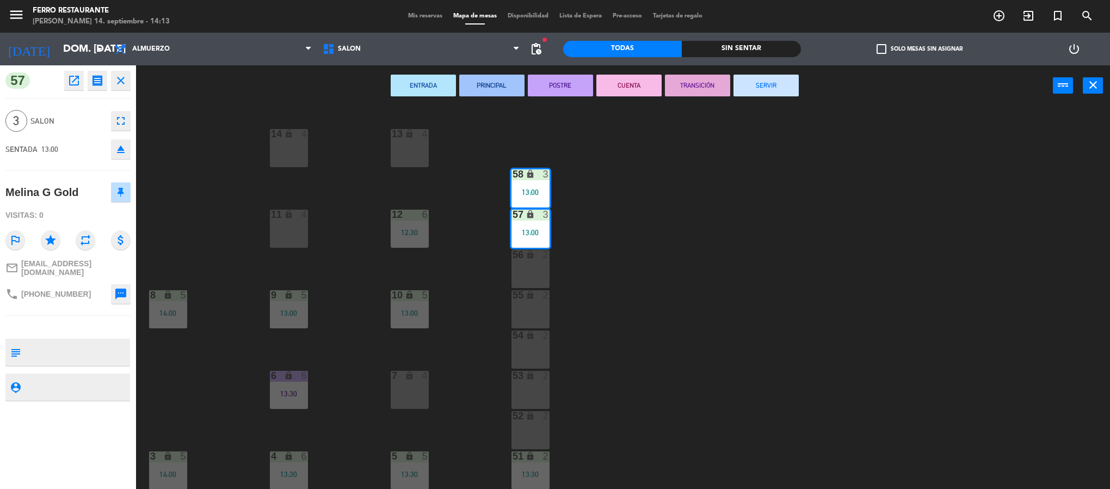
click at [770, 77] on button "SERVIR" at bounding box center [766, 86] width 65 height 22
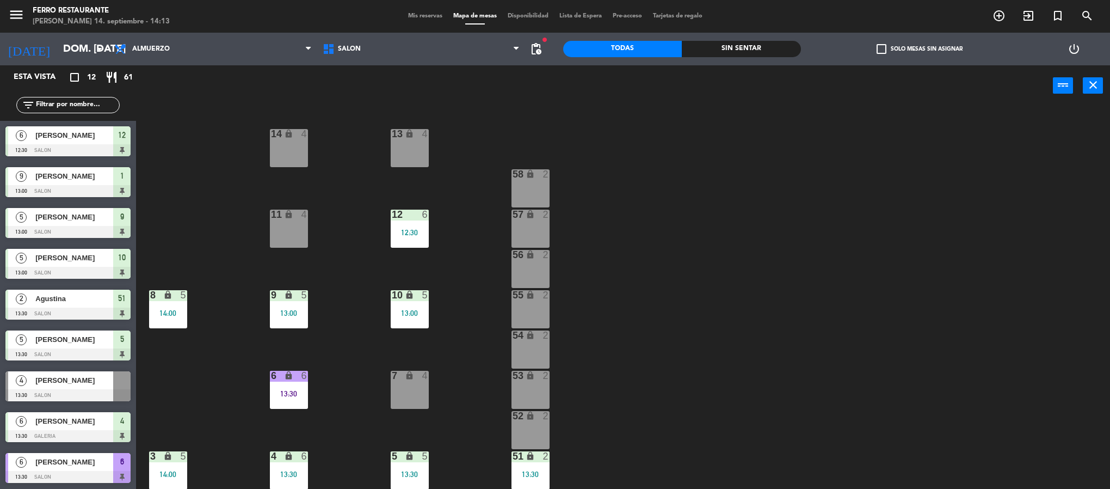
click at [420, 13] on span "Mis reservas" at bounding box center [425, 16] width 45 height 6
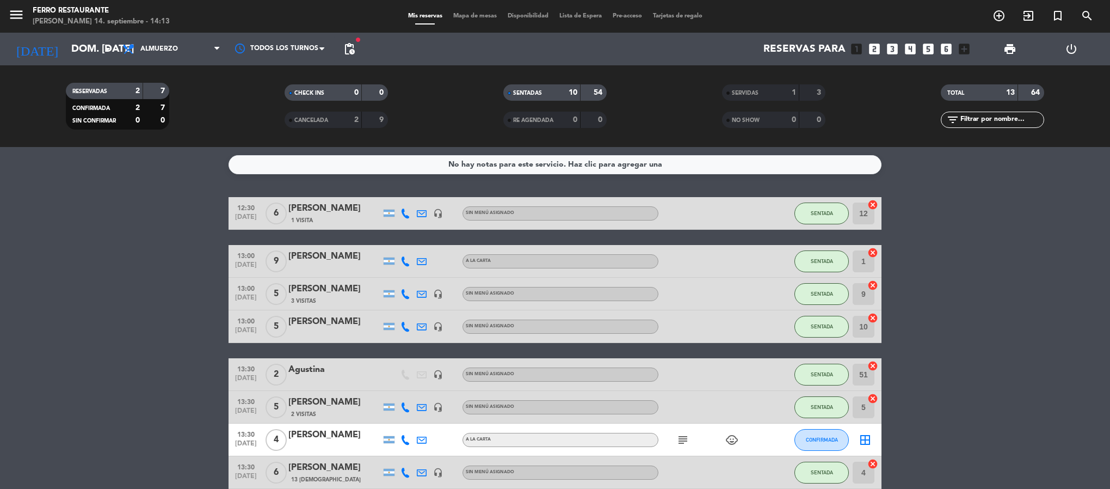
click at [934, 374] on bookings-row "12:30 [DATE] 6 [PERSON_NAME] 1 Visita headset_mic Sin menú asignado SENTADA 12 …" at bounding box center [555, 423] width 1110 height 453
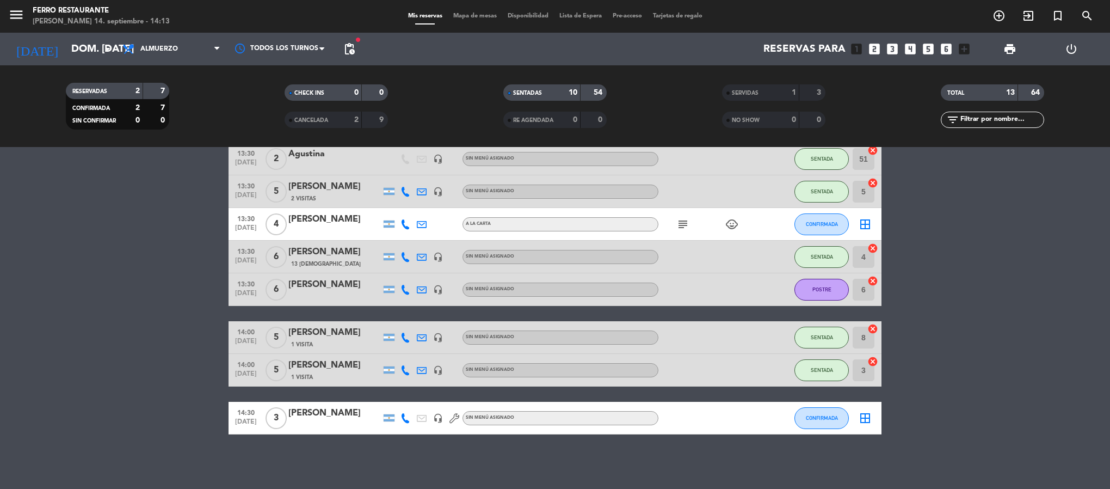
scroll to position [236, 0]
click at [834, 420] on span "CONFIRMADA" at bounding box center [822, 418] width 32 height 6
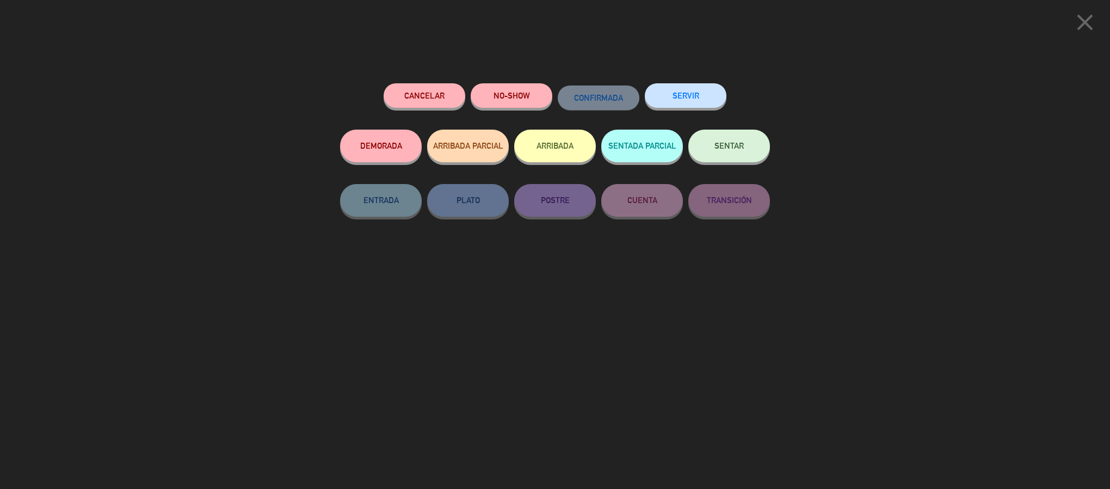
click at [745, 138] on button "SENTAR" at bounding box center [729, 146] width 82 height 33
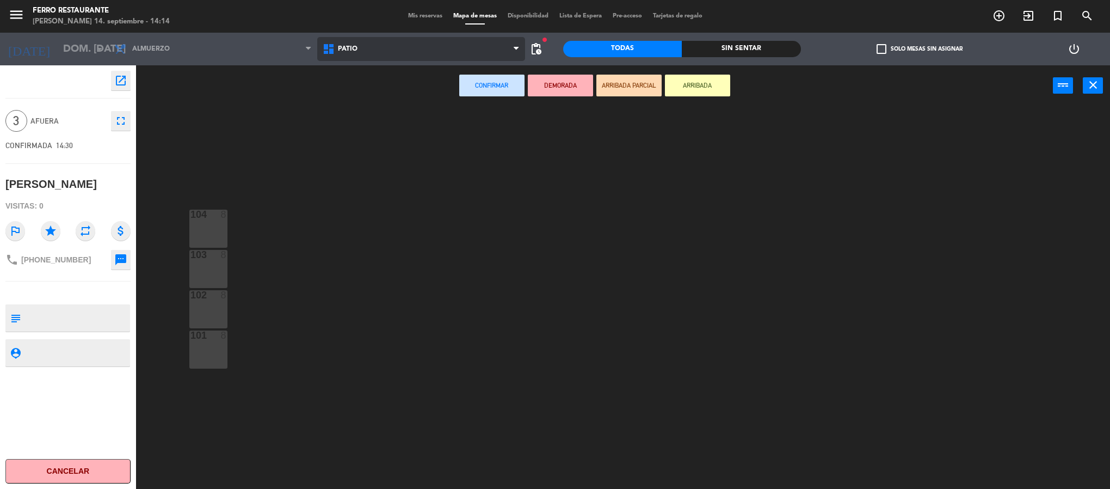
click at [454, 51] on span "Patio" at bounding box center [421, 49] width 208 height 24
click at [385, 103] on ng-component "menu Ferro Restaurante [PERSON_NAME] 14. septiembre - 14:14 Mis reservas Mapa d…" at bounding box center [555, 246] width 1110 height 492
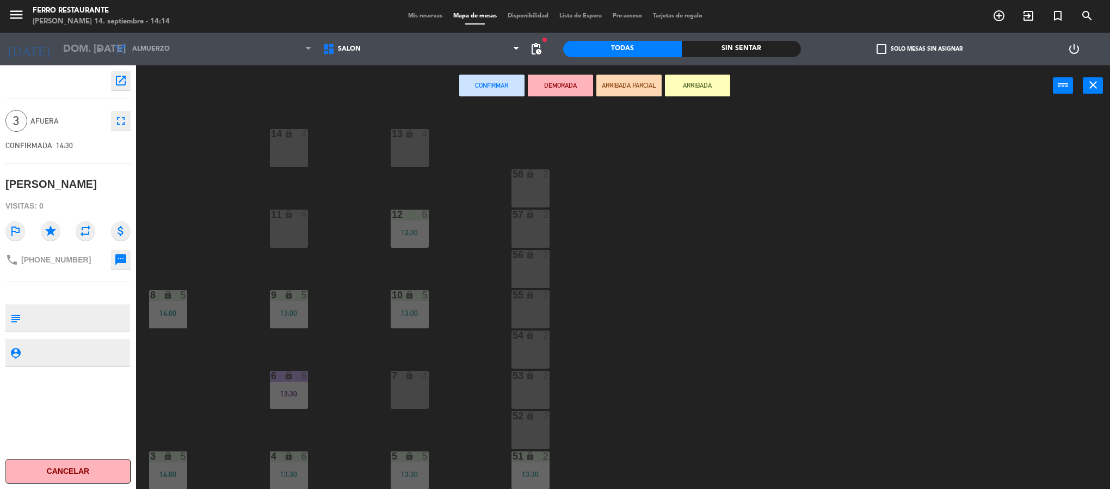
click at [526, 186] on div "58 lock 2" at bounding box center [531, 188] width 38 height 38
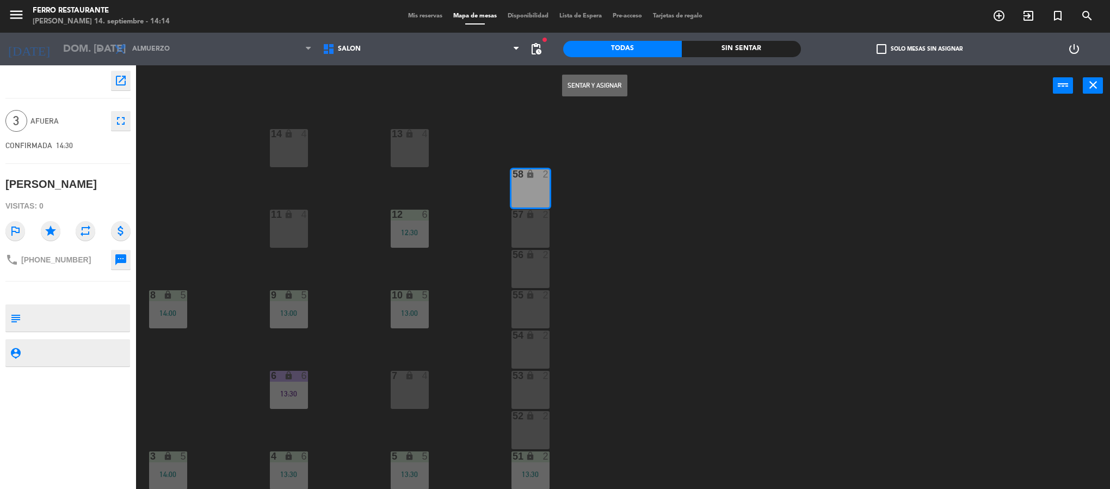
click at [597, 79] on button "Sentar y Asignar" at bounding box center [594, 86] width 65 height 22
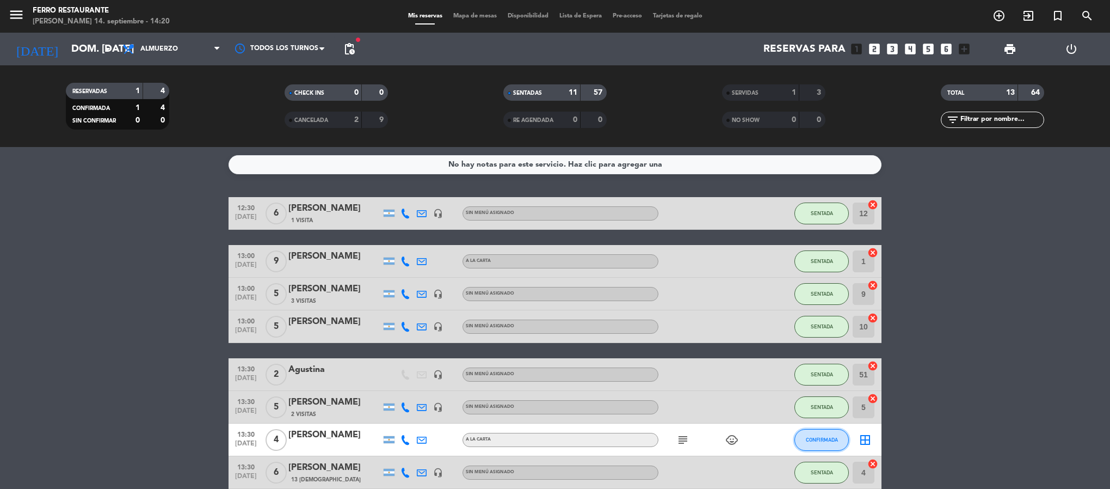
click at [820, 451] on button "CONFIRMADA" at bounding box center [822, 440] width 54 height 22
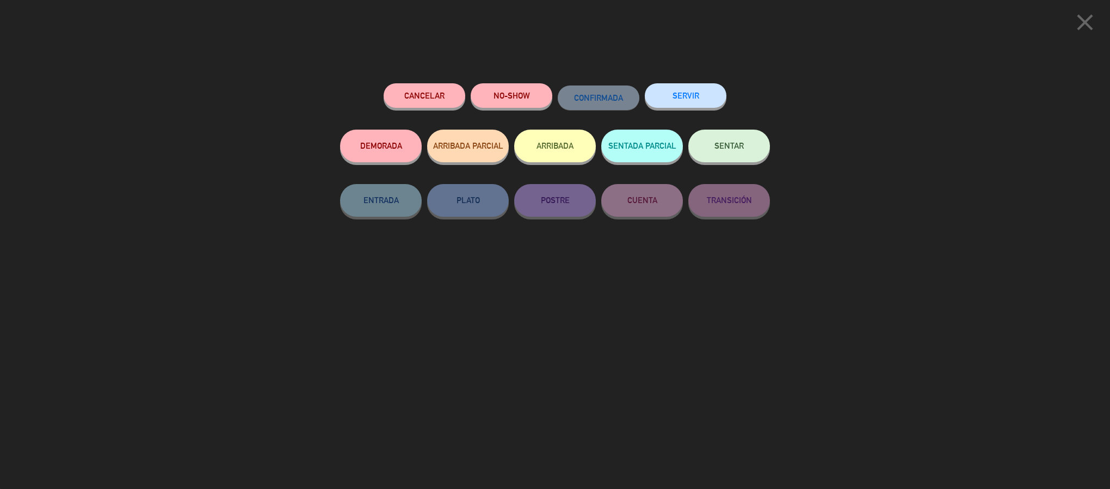
click at [521, 99] on button "NO-SHOW" at bounding box center [512, 95] width 82 height 24
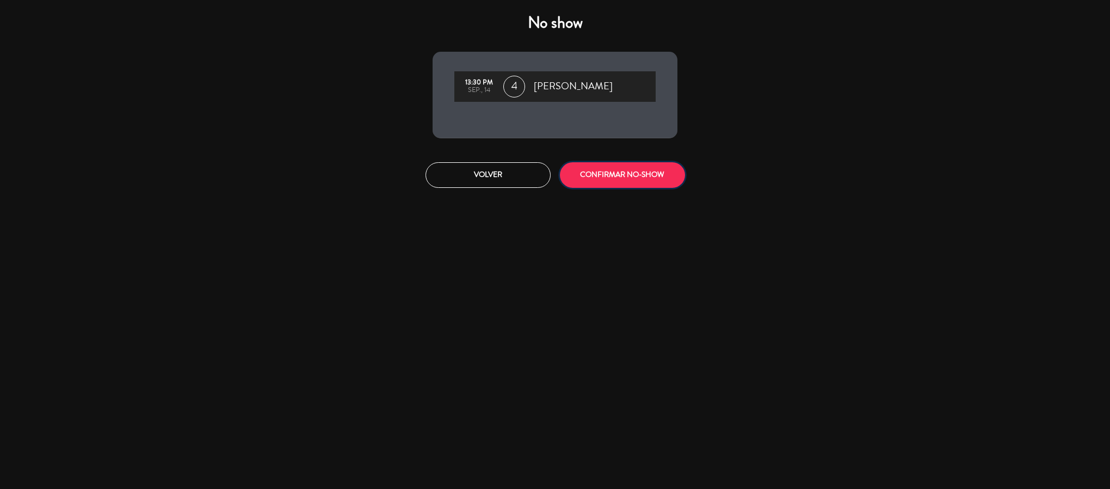
click at [587, 188] on button "CONFIRMAR NO-SHOW" at bounding box center [622, 175] width 125 height 26
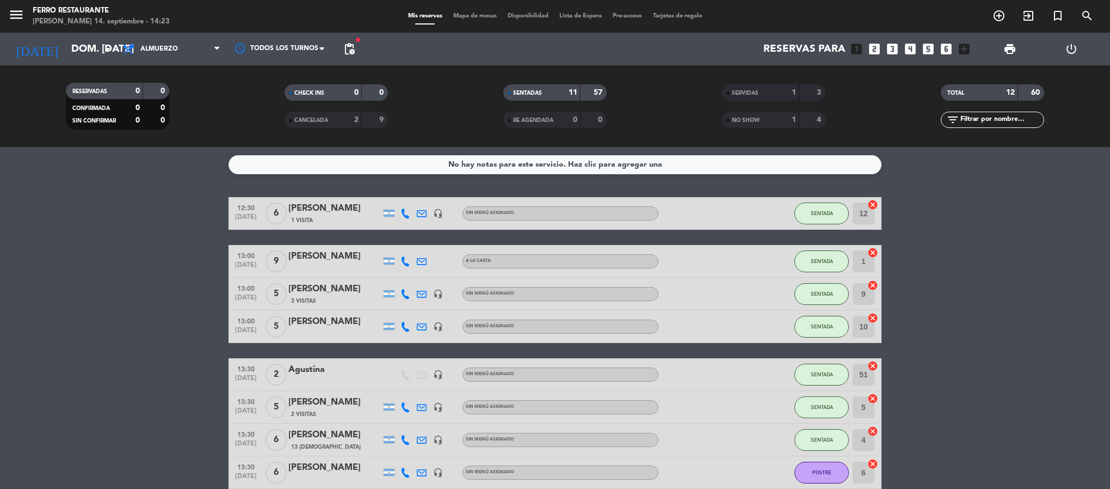
click at [909, 46] on icon "looks_4" at bounding box center [910, 49] width 14 height 14
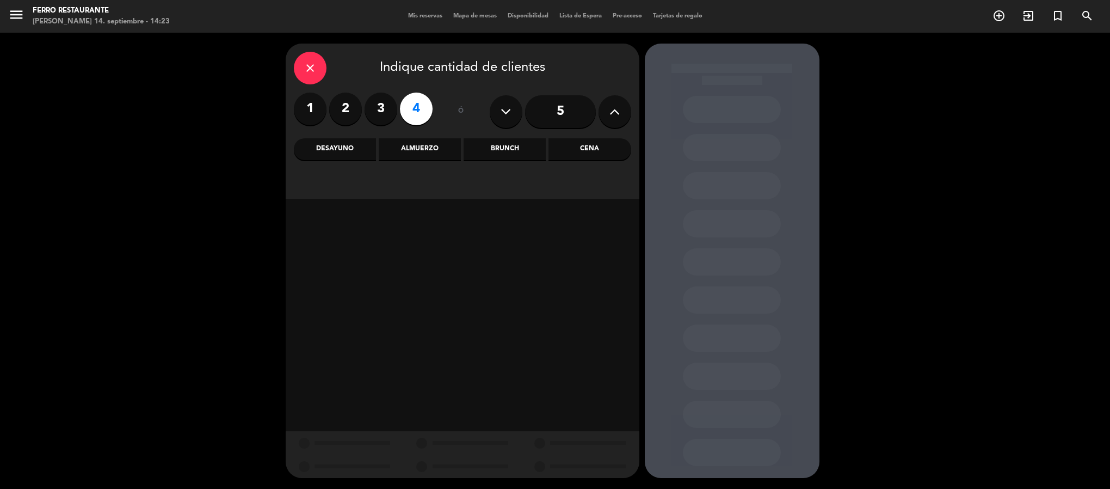
click at [417, 144] on div "Almuerzo" at bounding box center [420, 149] width 82 height 22
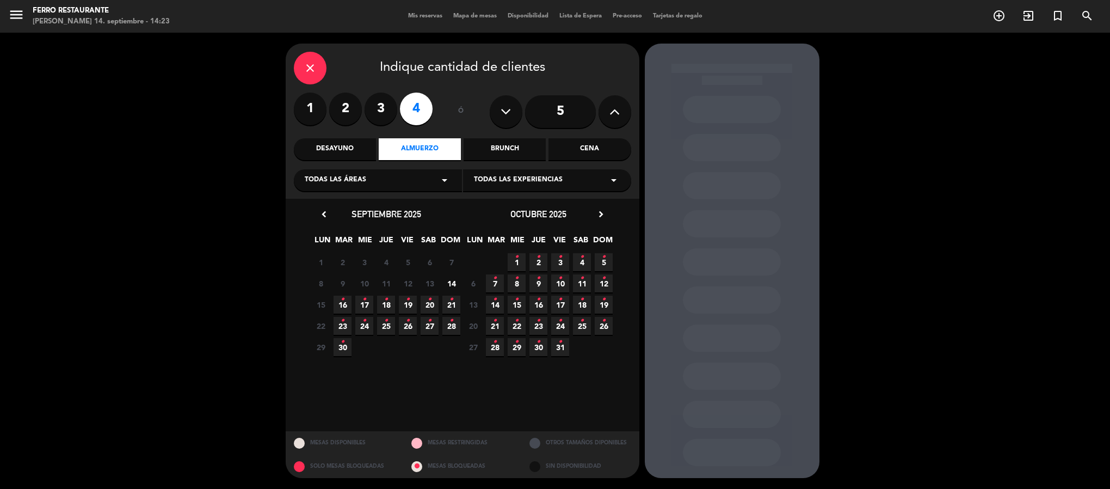
click at [452, 290] on span "14" at bounding box center [451, 283] width 18 height 18
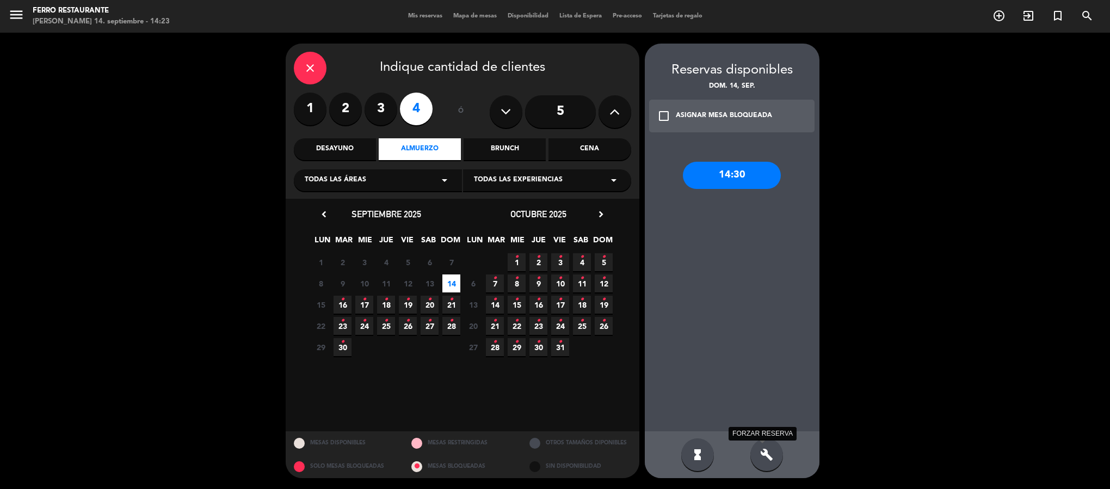
click at [766, 454] on icon "build" at bounding box center [766, 454] width 13 height 13
click at [766, 456] on icon "build" at bounding box center [766, 454] width 13 height 13
click at [730, 176] on div "14:30" at bounding box center [732, 175] width 98 height 27
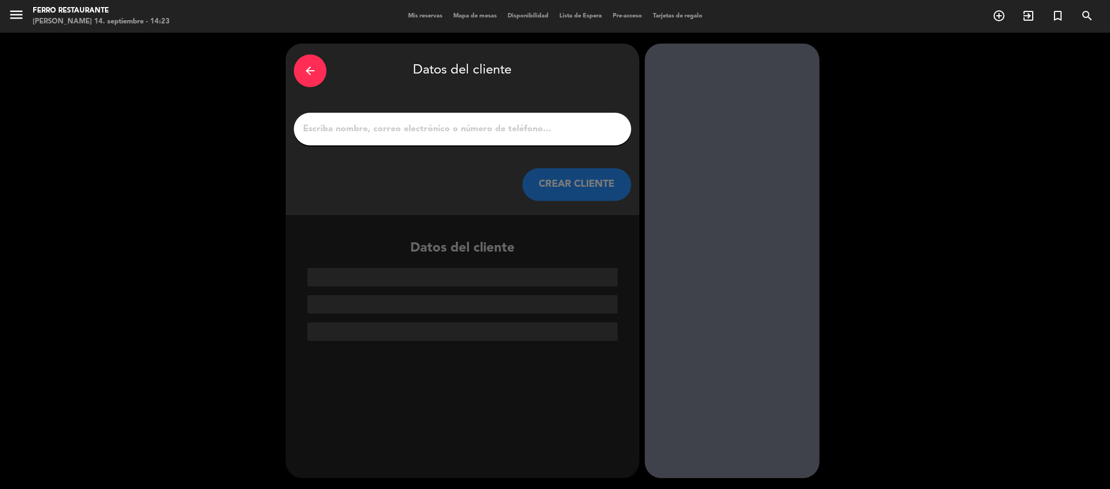
click at [446, 128] on input "1" at bounding box center [462, 128] width 321 height 15
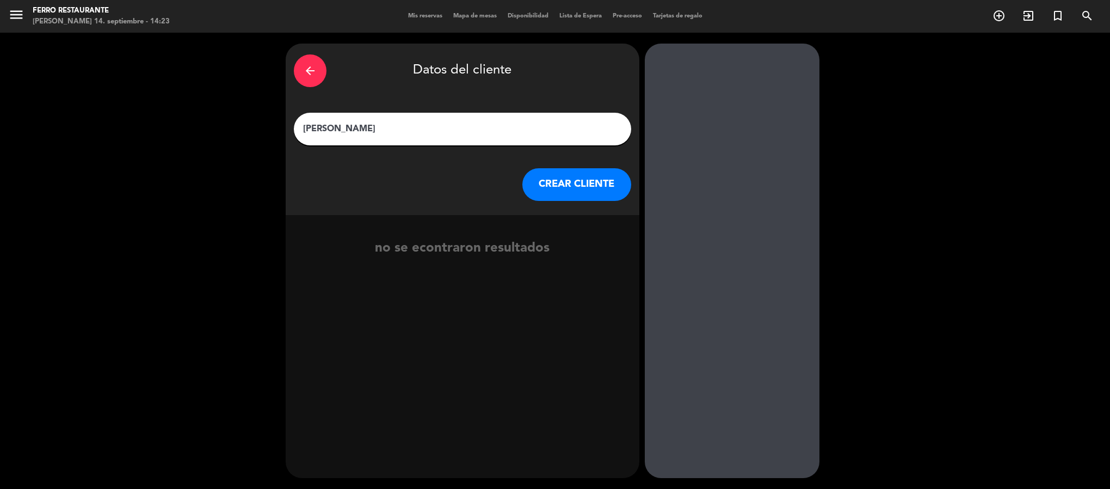
type input "[PERSON_NAME]"
click at [544, 201] on button "CREAR CLIENTE" at bounding box center [576, 184] width 109 height 33
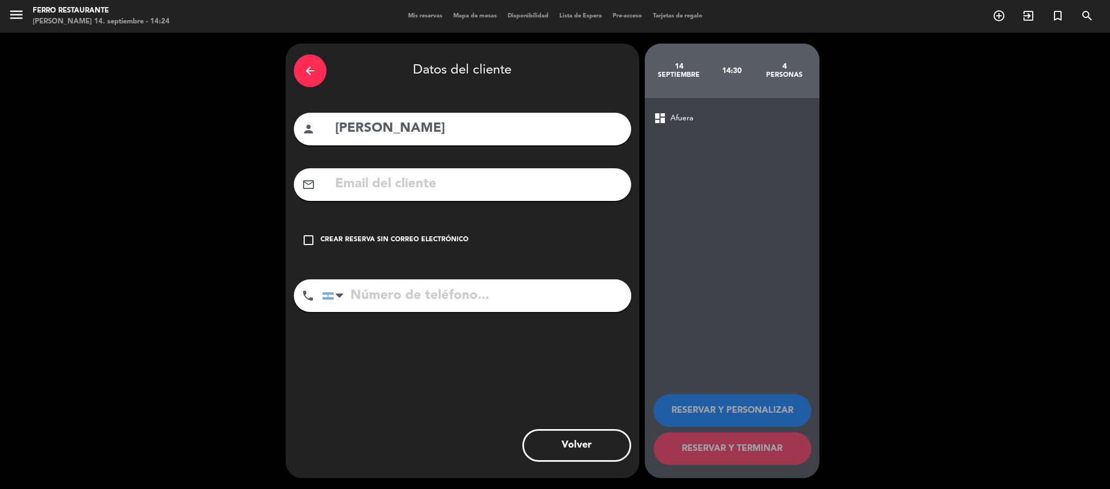
click at [468, 306] on input "tel" at bounding box center [476, 295] width 309 height 33
type input "3794055812"
click at [423, 245] on div "Crear reserva sin correo electrónico" at bounding box center [395, 240] width 148 height 11
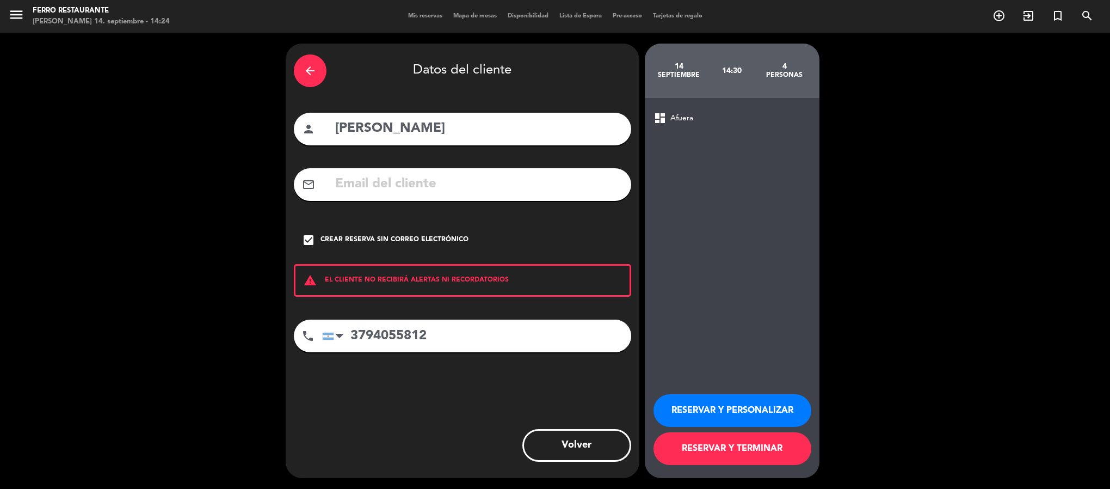
click at [692, 442] on button "RESERVAR Y TERMINAR" at bounding box center [733, 448] width 158 height 33
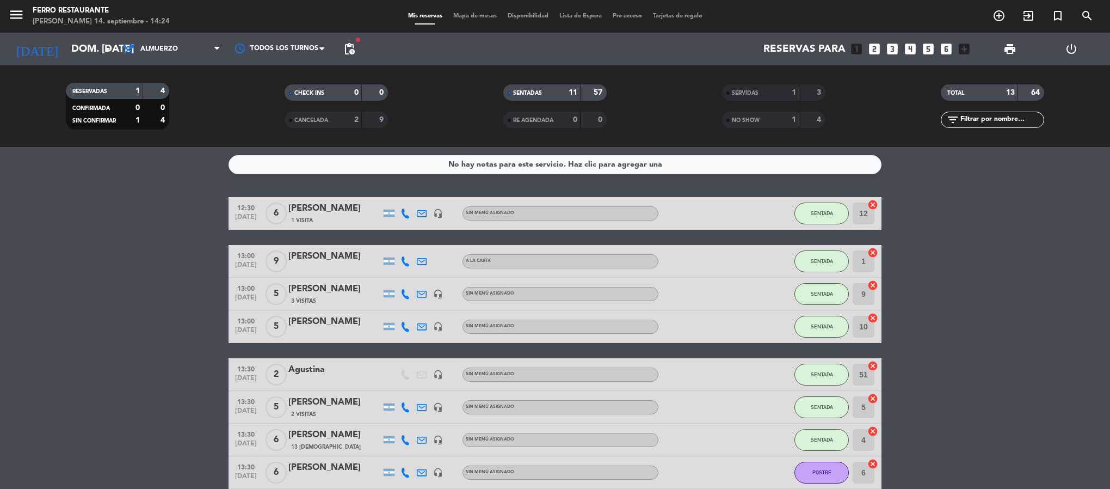
click at [1008, 368] on bookings-row "12:30 [DATE] 6 [PERSON_NAME] 1 Visita headset_mic Sin menú asignado SENTADA 12 …" at bounding box center [555, 423] width 1110 height 453
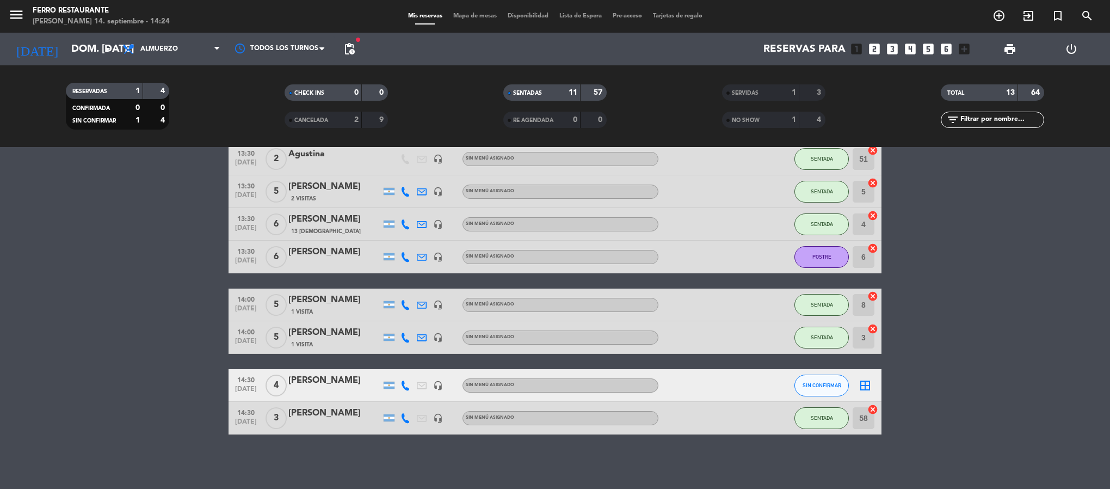
scroll to position [236, 0]
click at [826, 392] on button "SIN CONFIRMAR" at bounding box center [822, 385] width 54 height 22
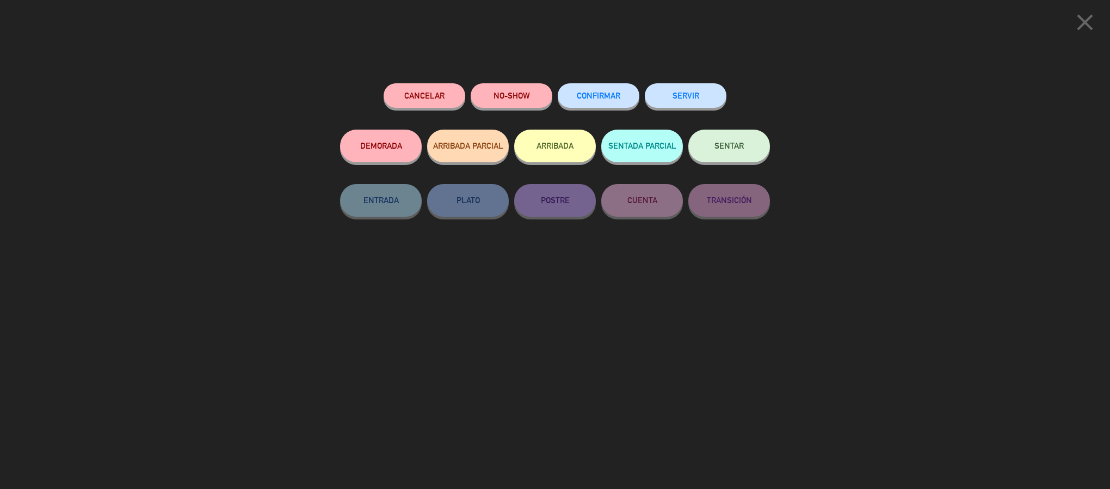
click at [617, 95] on span "CONFIRMAR" at bounding box center [599, 95] width 44 height 9
